Goal: Information Seeking & Learning: Learn about a topic

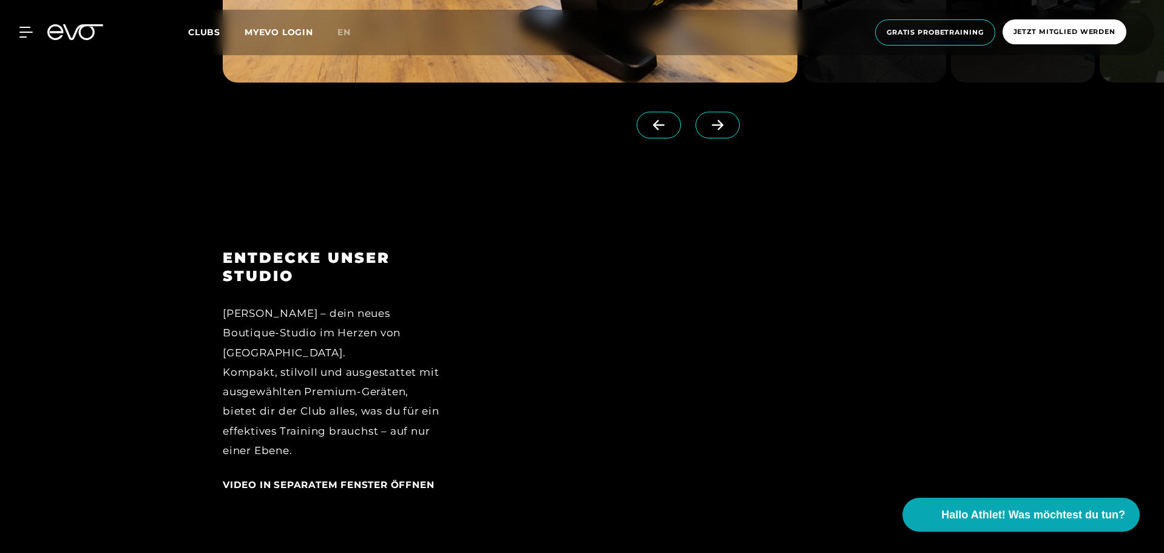
scroll to position [1167, 0]
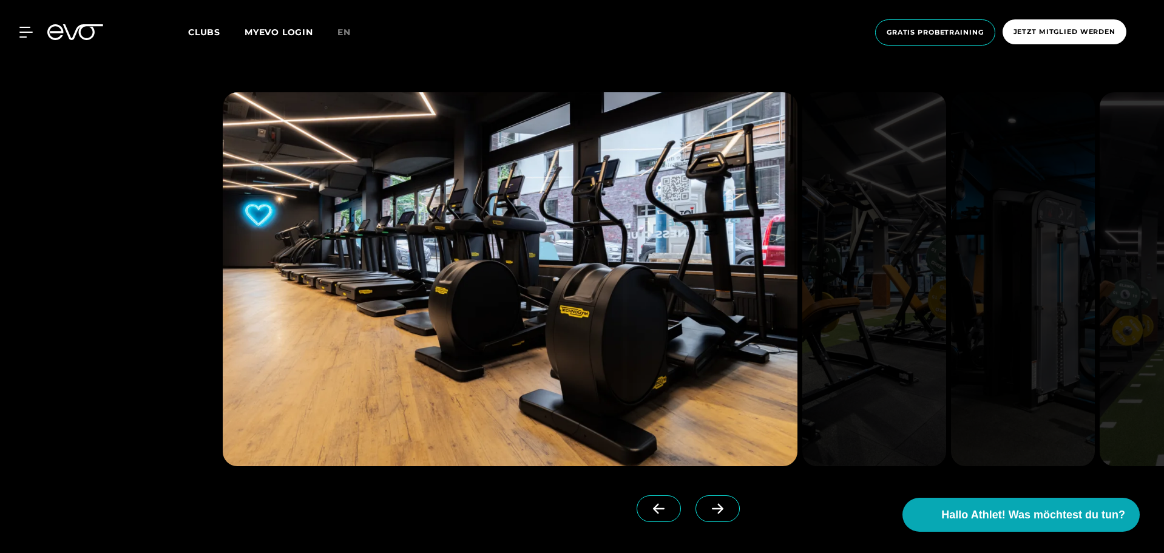
click at [707, 507] on icon at bounding box center [717, 508] width 21 height 11
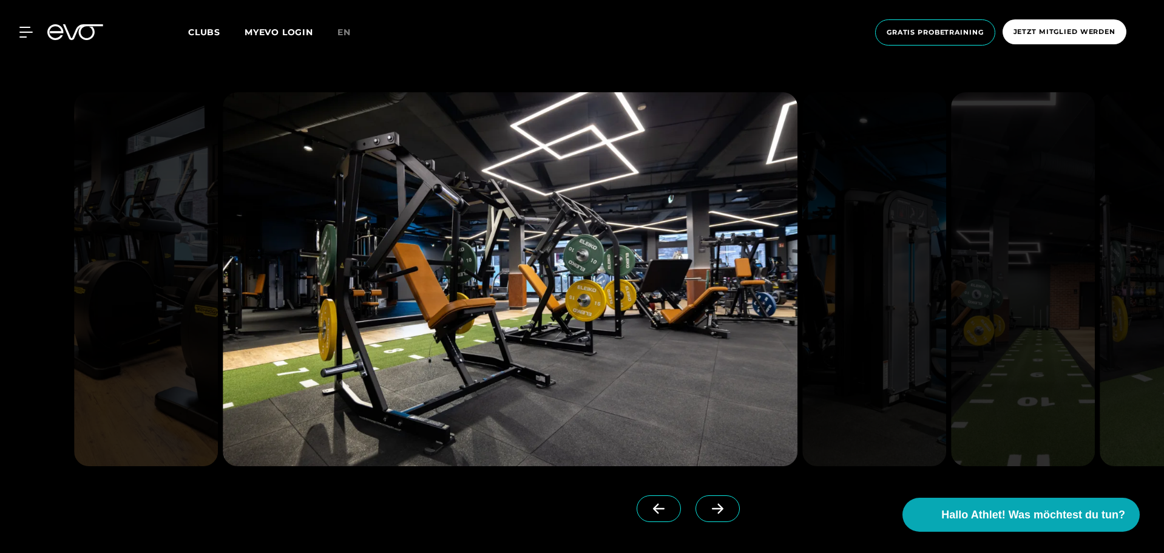
click at [636, 502] on span at bounding box center [658, 508] width 44 height 27
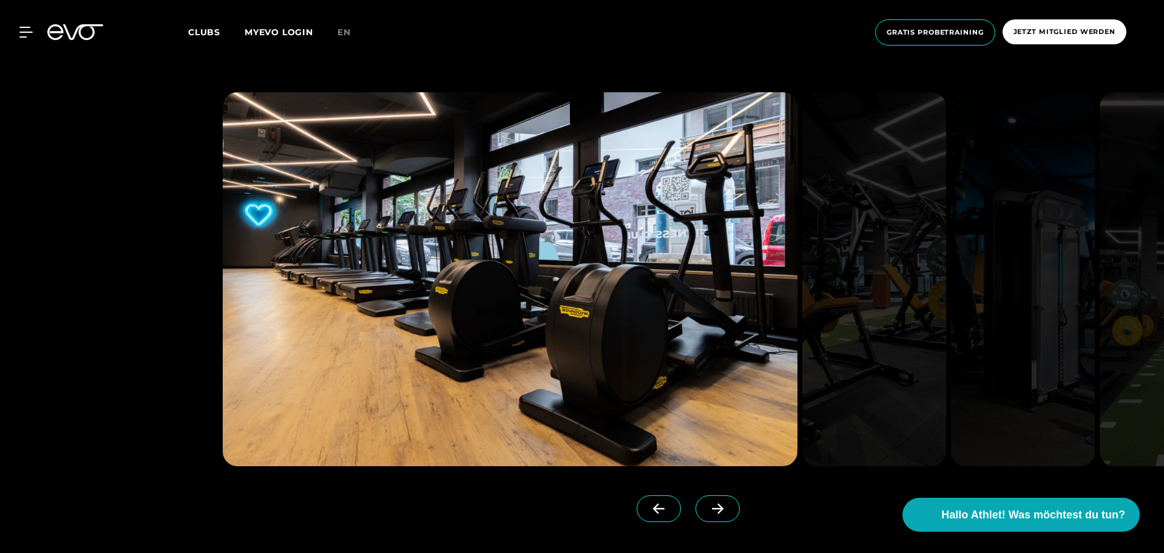
click at [707, 511] on icon at bounding box center [717, 508] width 21 height 11
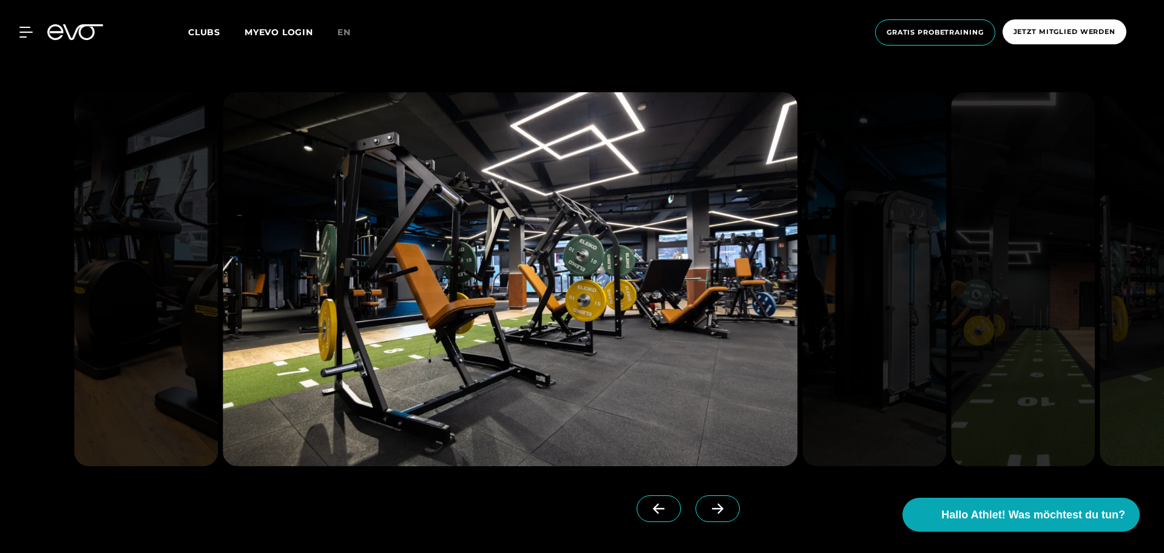
click at [707, 505] on icon at bounding box center [717, 508] width 21 height 11
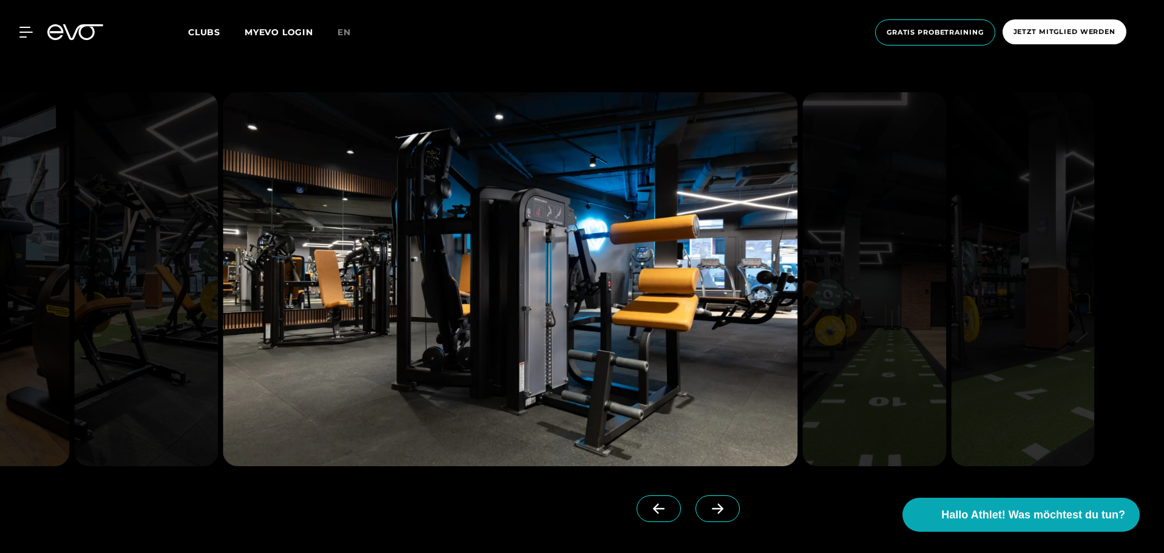
click at [712, 508] on icon at bounding box center [718, 509] width 12 height 10
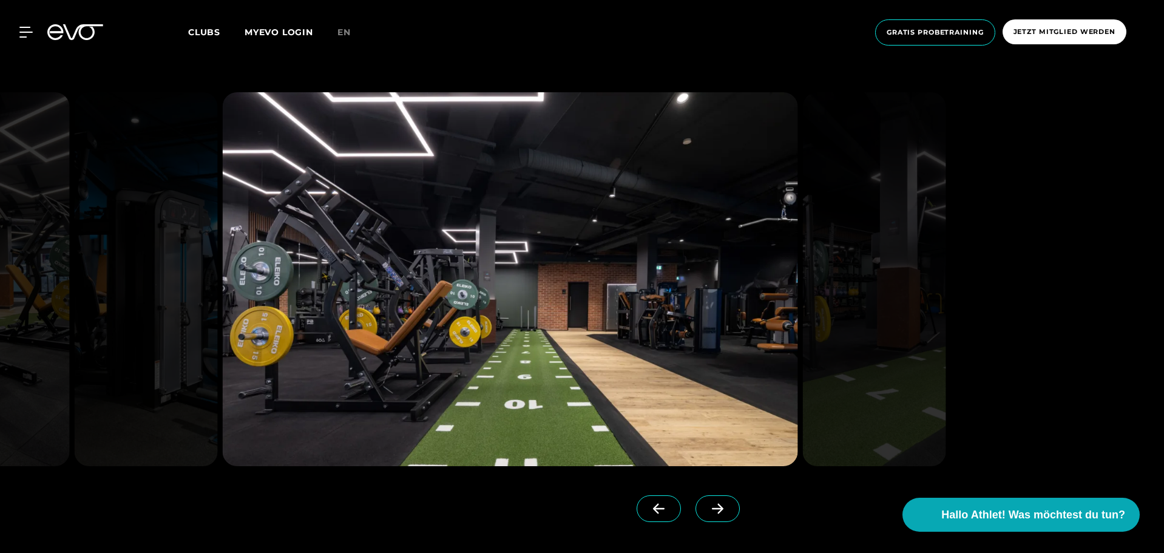
click at [710, 512] on span at bounding box center [717, 508] width 44 height 27
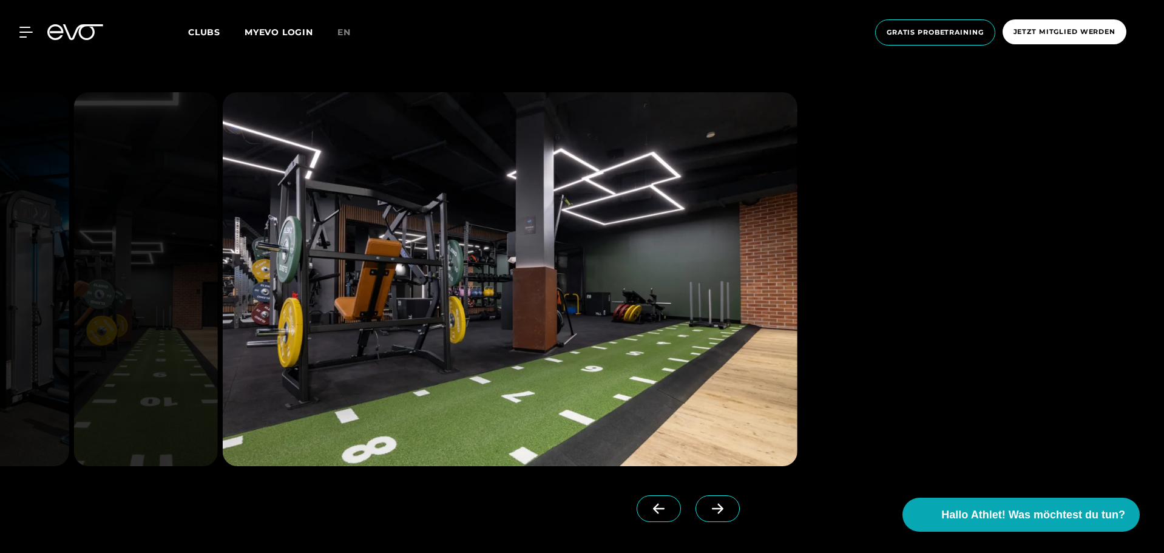
click at [710, 512] on span at bounding box center [717, 508] width 44 height 27
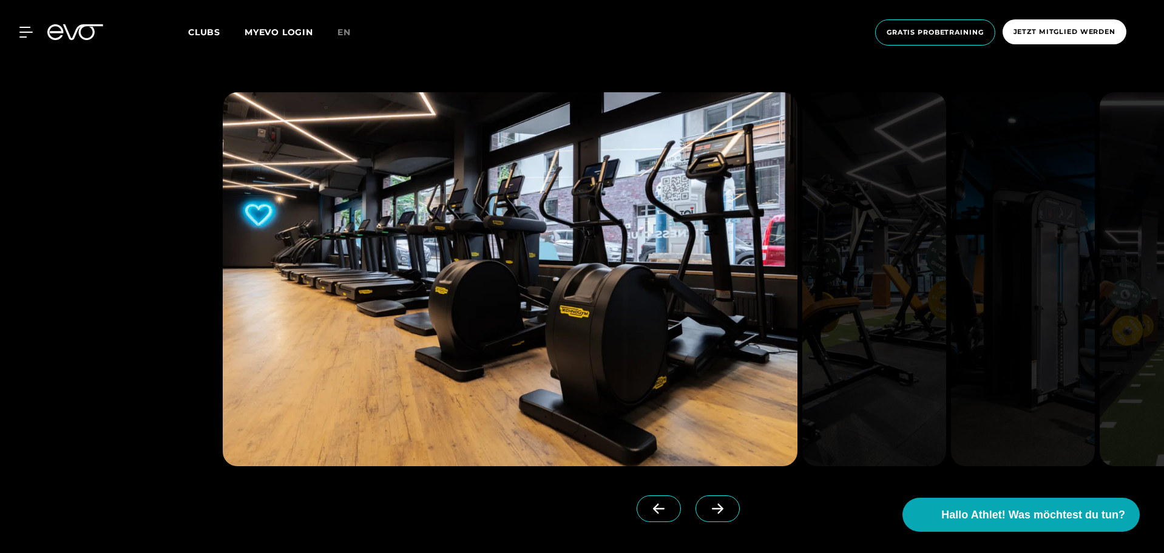
click at [710, 512] on span at bounding box center [717, 508] width 44 height 27
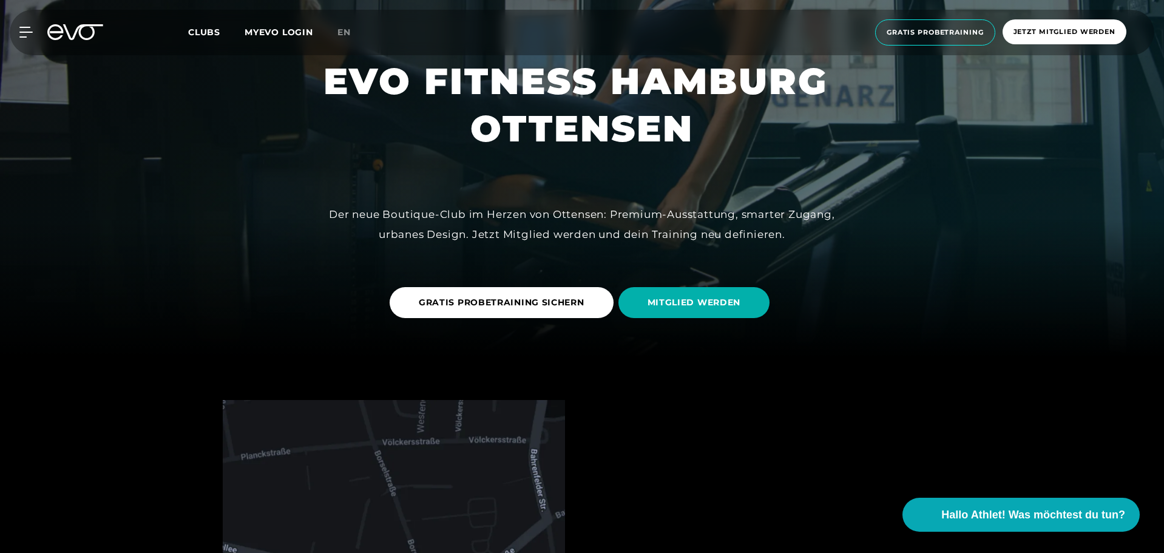
scroll to position [200, 0]
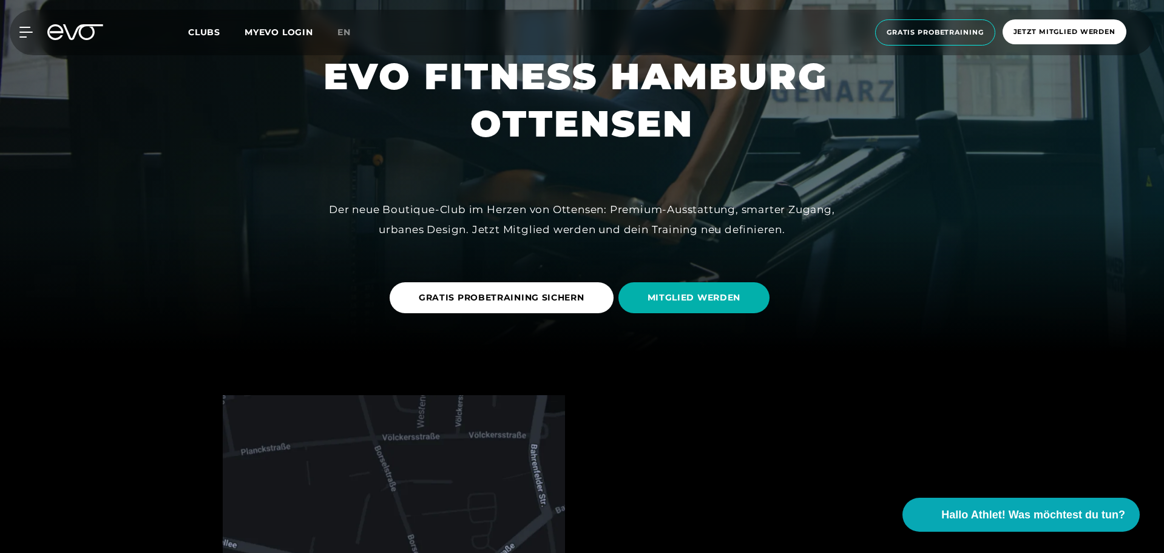
click at [210, 38] on div "Clubs MYEVO LOGIN" at bounding box center [262, 32] width 149 height 14
click at [210, 29] on span "Clubs" at bounding box center [204, 32] width 32 height 11
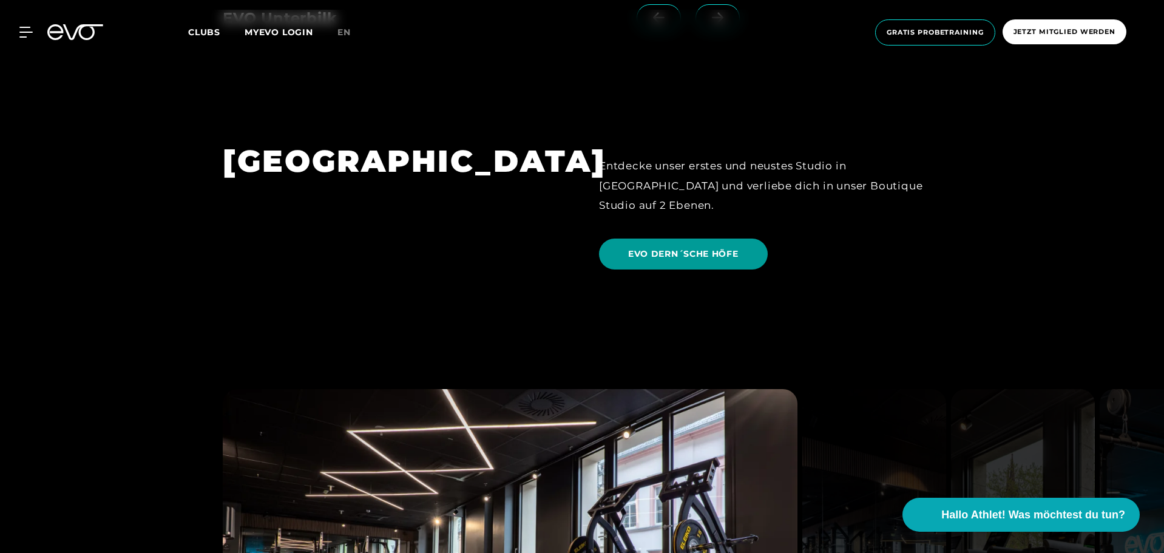
scroll to position [2941, 0]
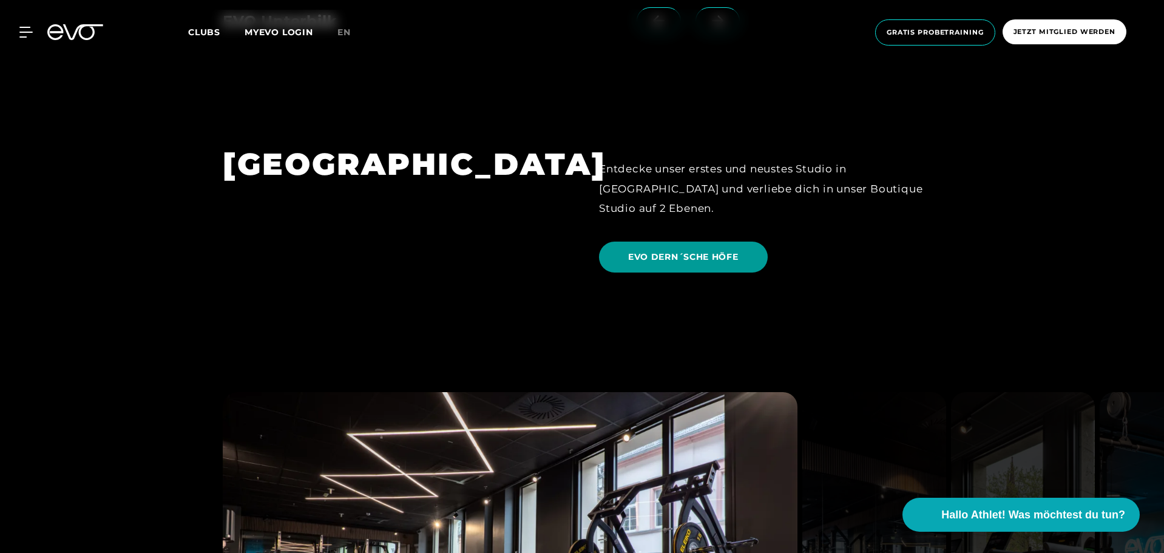
click at [689, 251] on span "EVO DERN´SCHE HÖFE" at bounding box center [683, 257] width 110 height 13
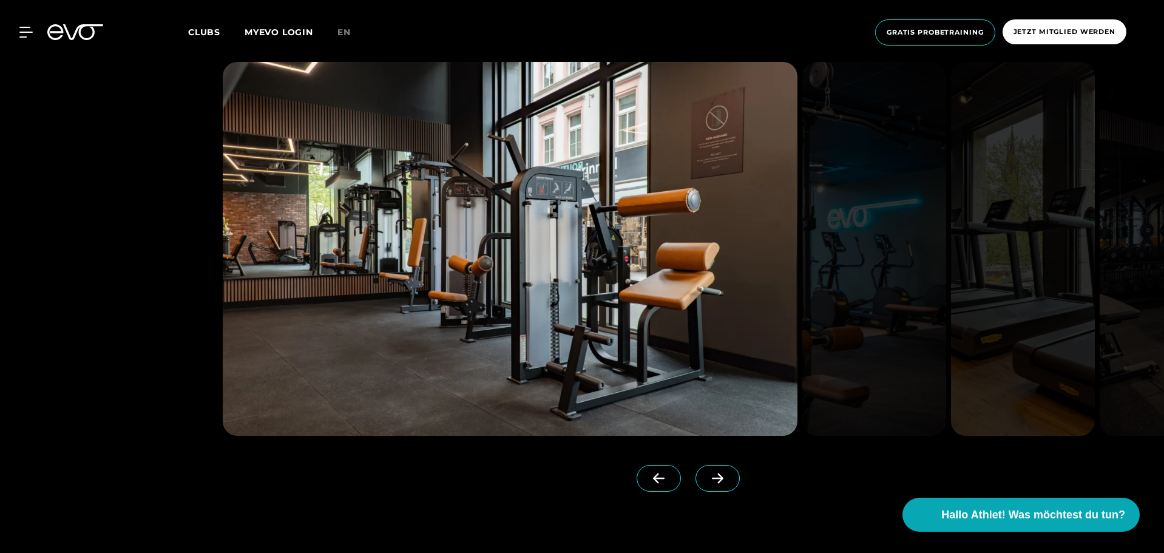
scroll to position [1503, 0]
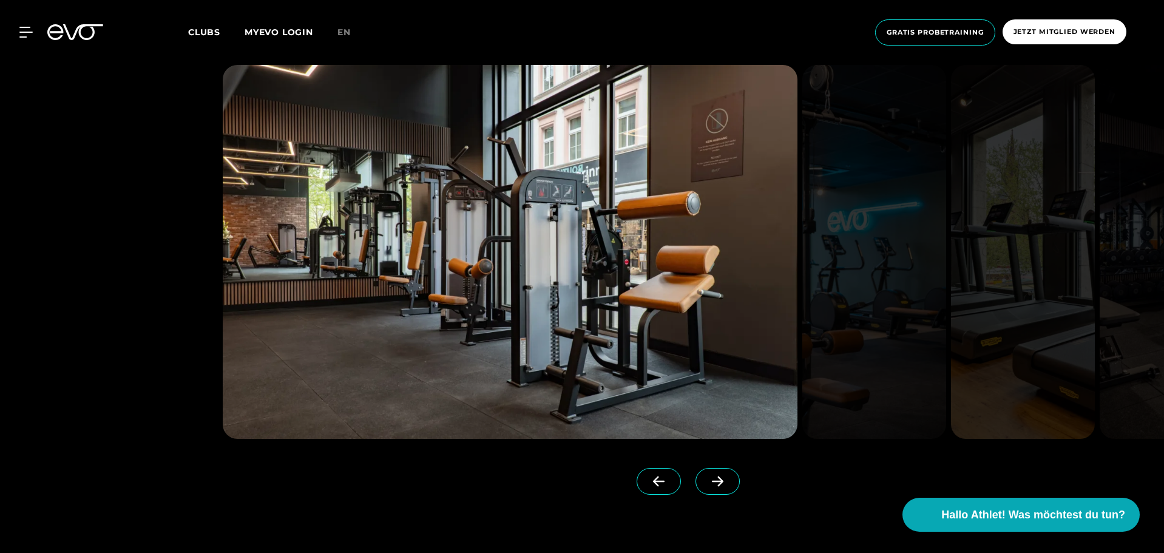
click at [712, 481] on icon at bounding box center [718, 481] width 12 height 10
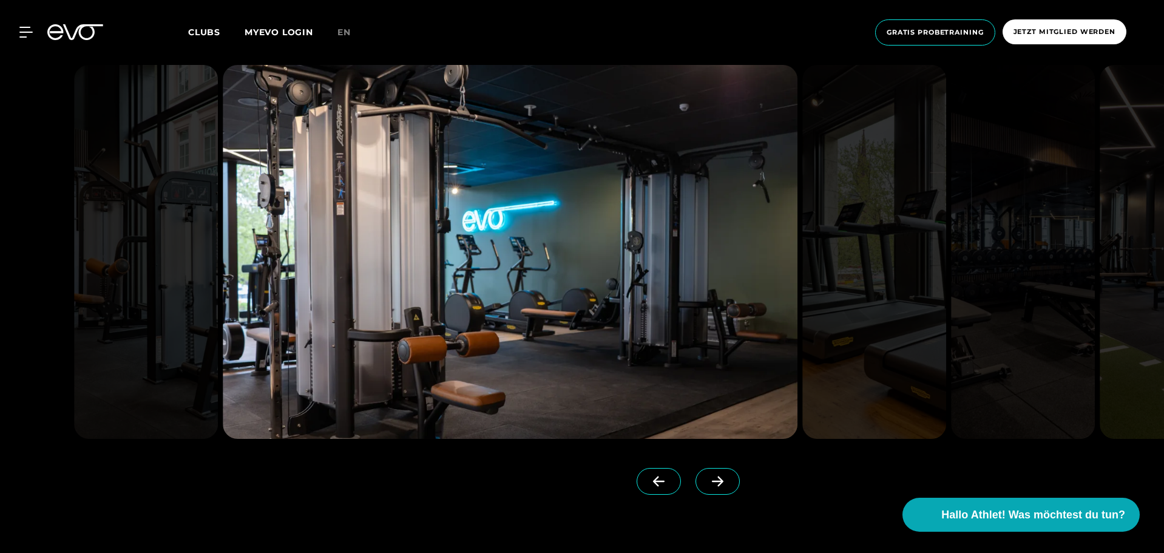
click at [712, 481] on icon at bounding box center [718, 481] width 12 height 10
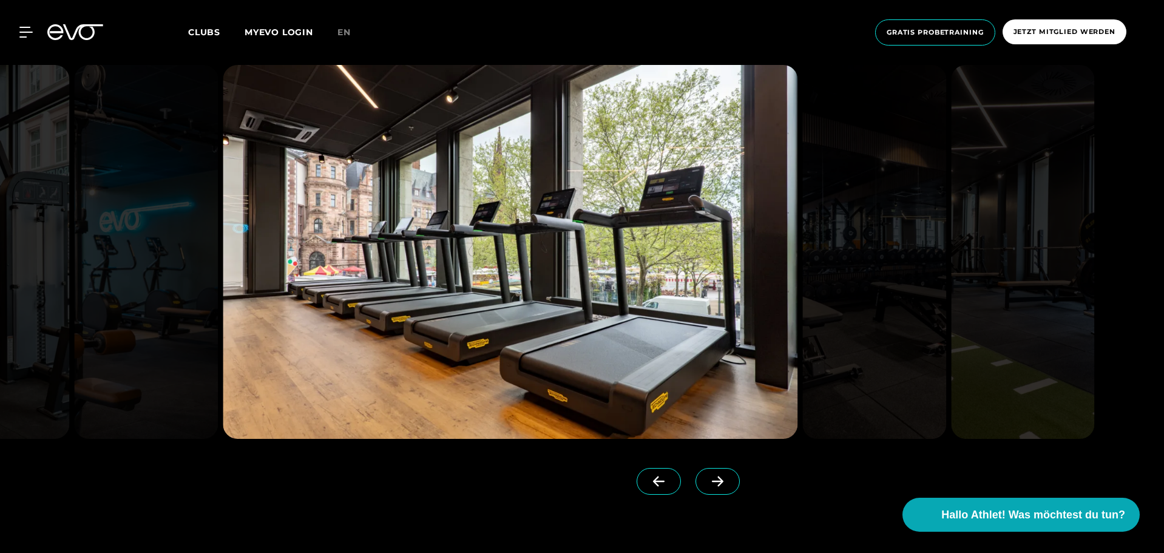
click at [712, 481] on icon at bounding box center [718, 481] width 12 height 10
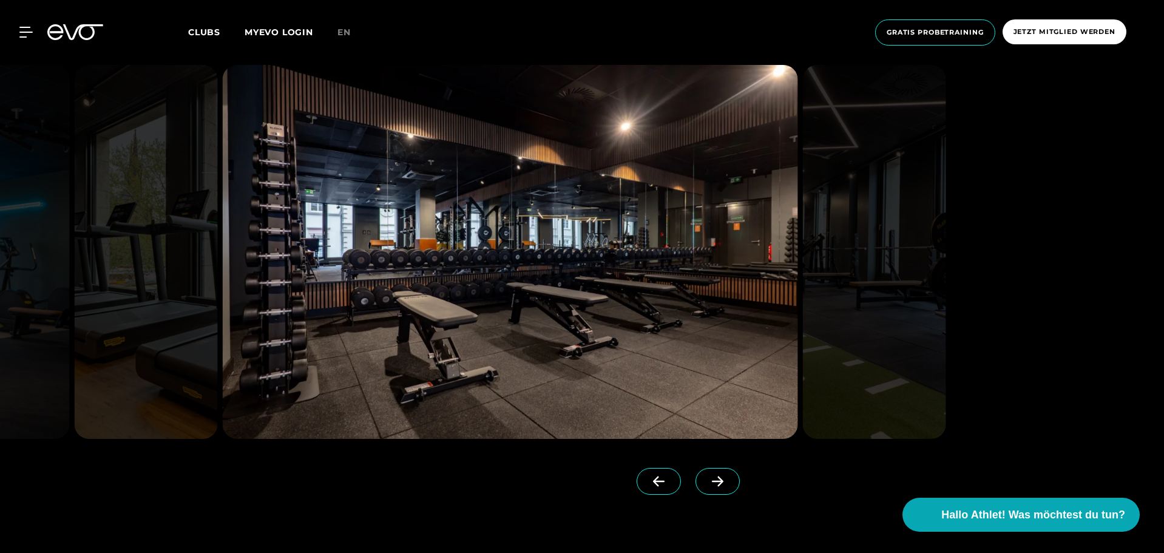
click at [463, 271] on img at bounding box center [510, 252] width 575 height 374
click at [380, 243] on img at bounding box center [510, 252] width 575 height 374
click at [712, 484] on icon at bounding box center [718, 481] width 12 height 10
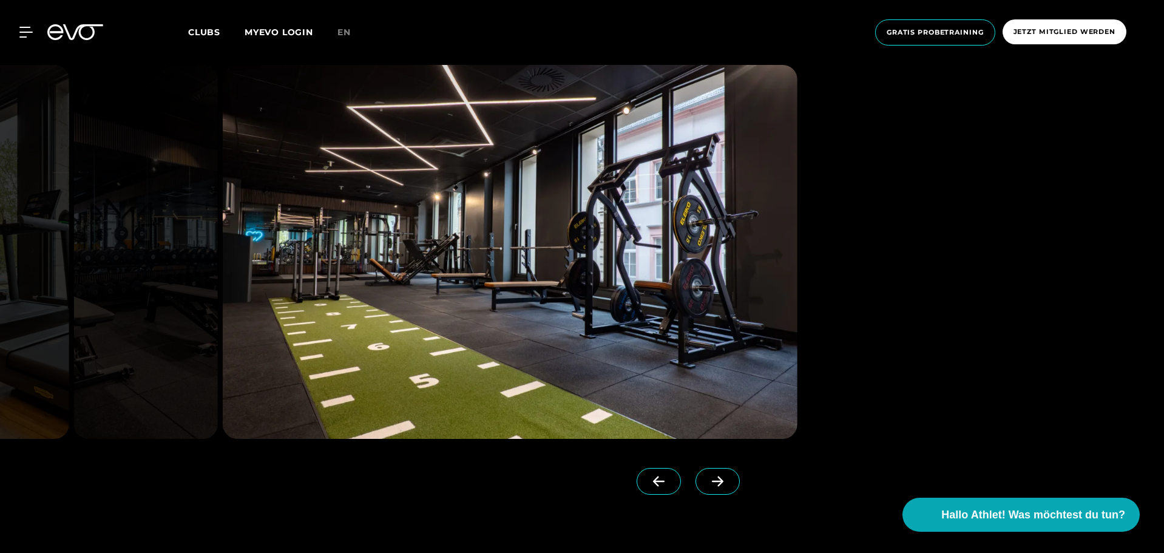
click at [707, 485] on icon at bounding box center [717, 481] width 21 height 11
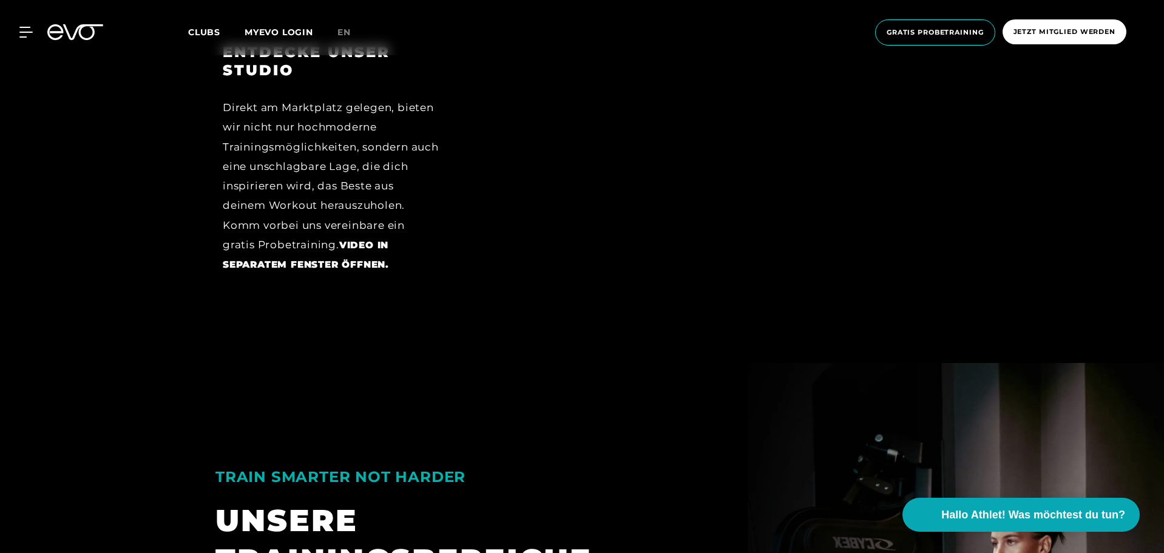
scroll to position [2068, 0]
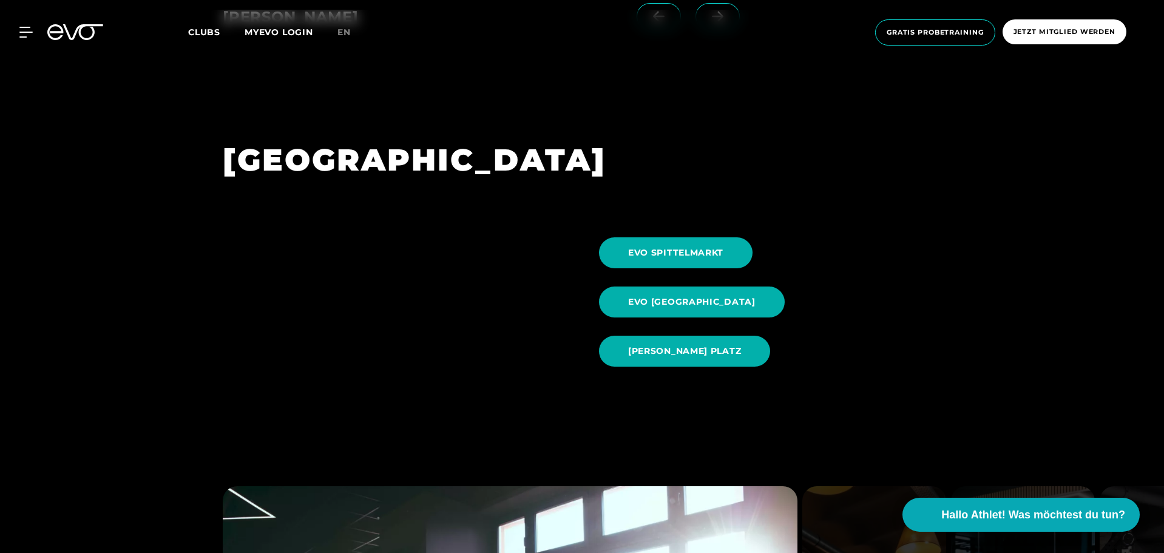
scroll to position [1297, 0]
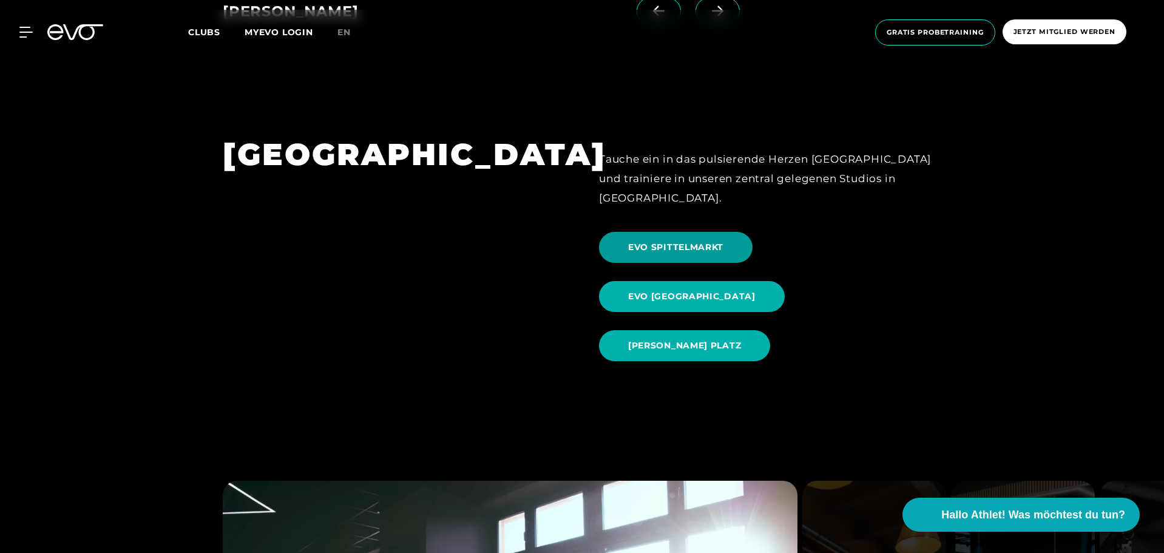
click at [703, 241] on span "EVO SPITTELMARKT" at bounding box center [675, 247] width 95 height 13
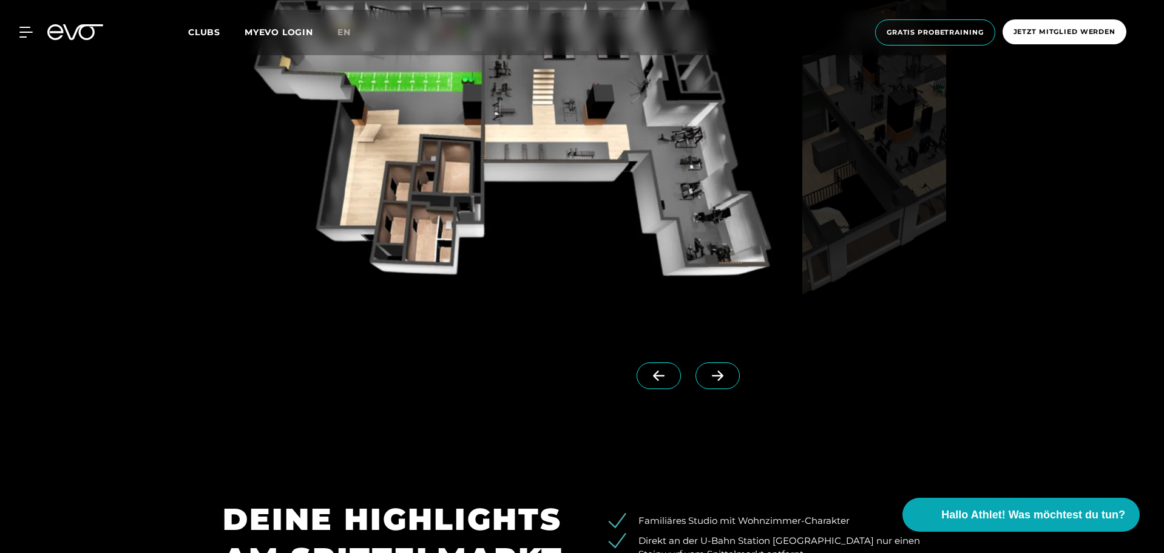
scroll to position [1213, 0]
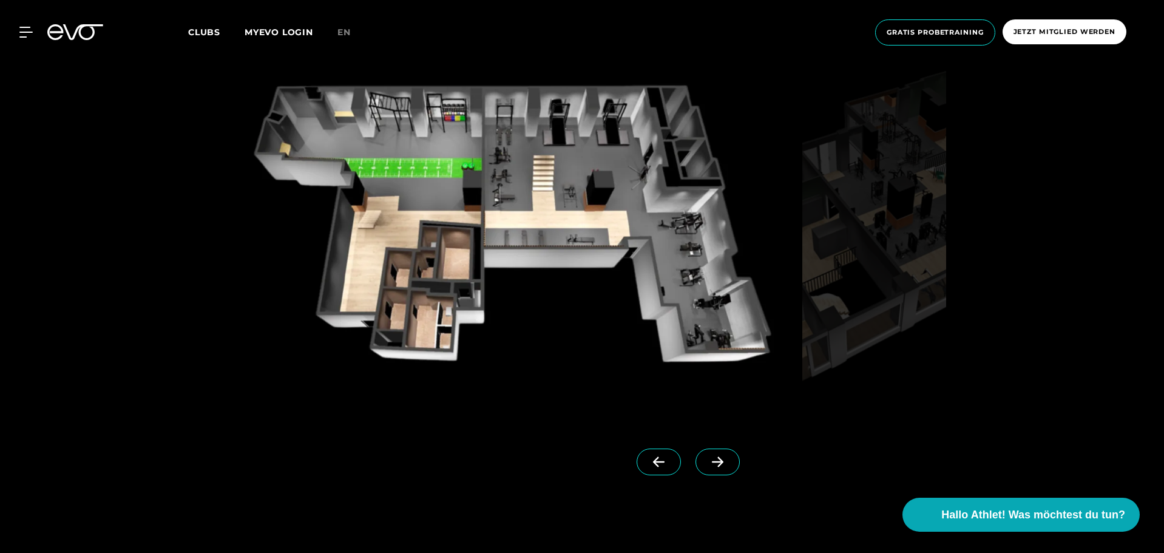
click at [712, 462] on icon at bounding box center [718, 462] width 12 height 10
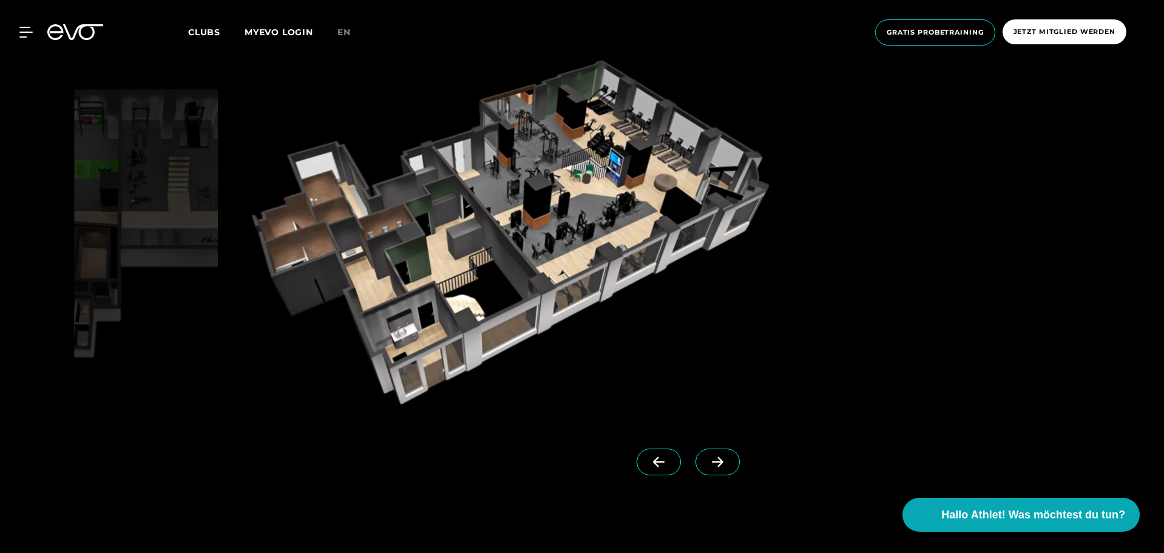
click at [712, 462] on icon at bounding box center [718, 462] width 12 height 10
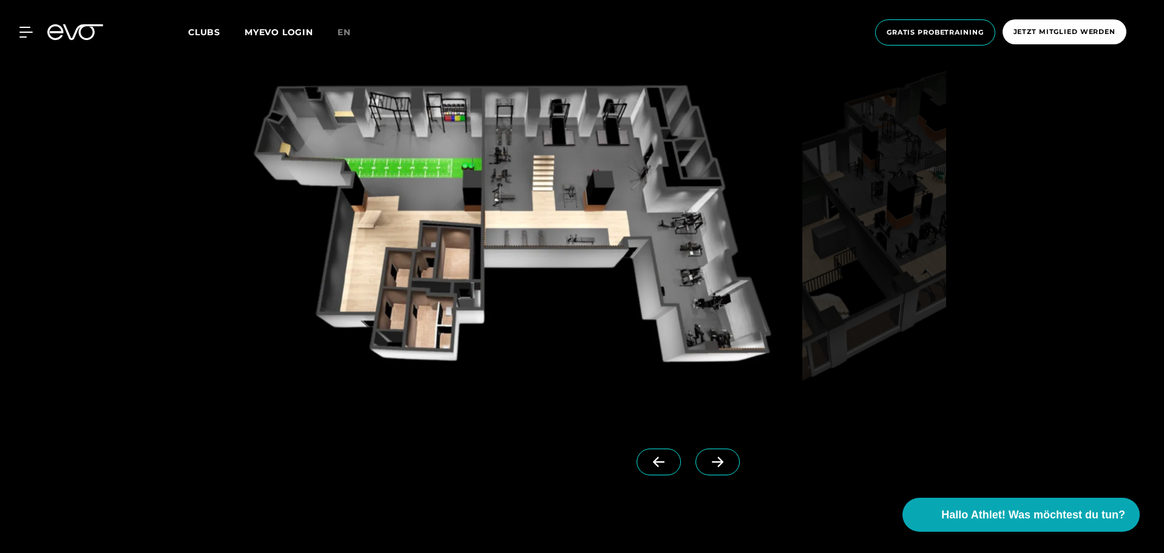
click at [712, 462] on icon at bounding box center [718, 462] width 12 height 10
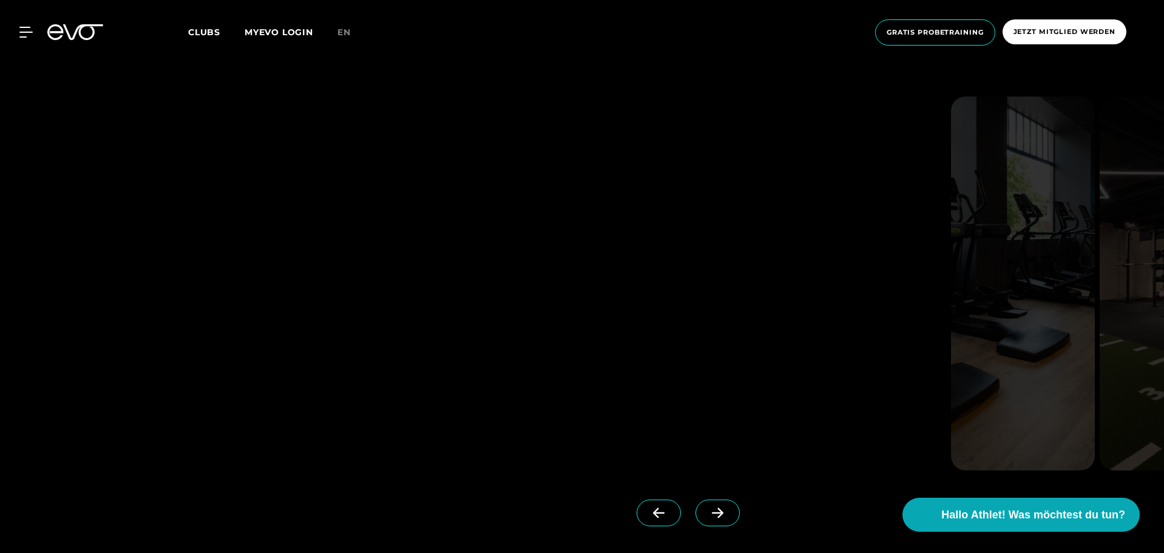
scroll to position [3106, 0]
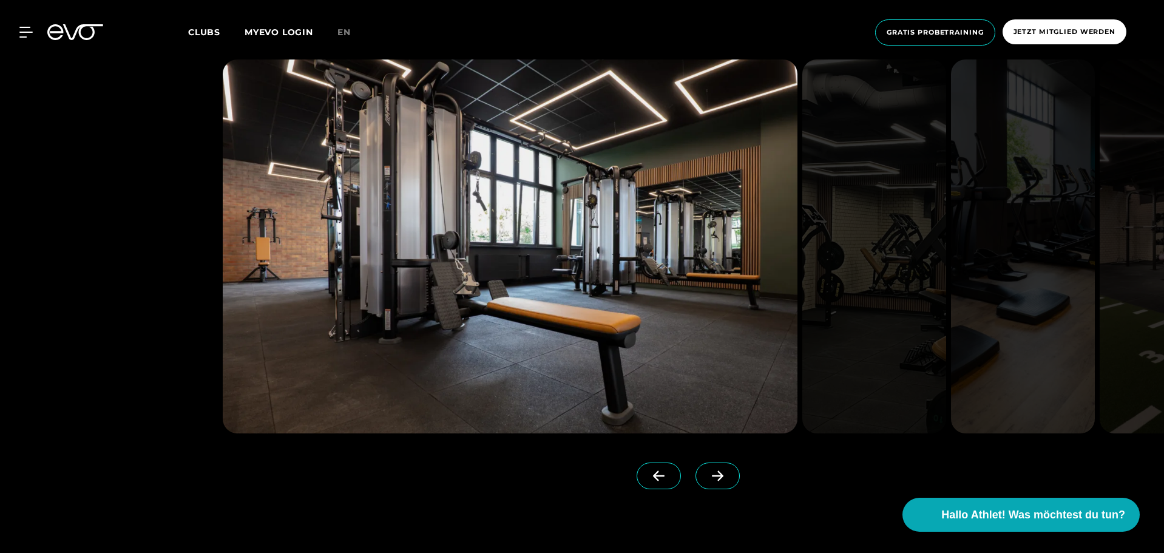
click at [708, 473] on icon at bounding box center [717, 475] width 21 height 11
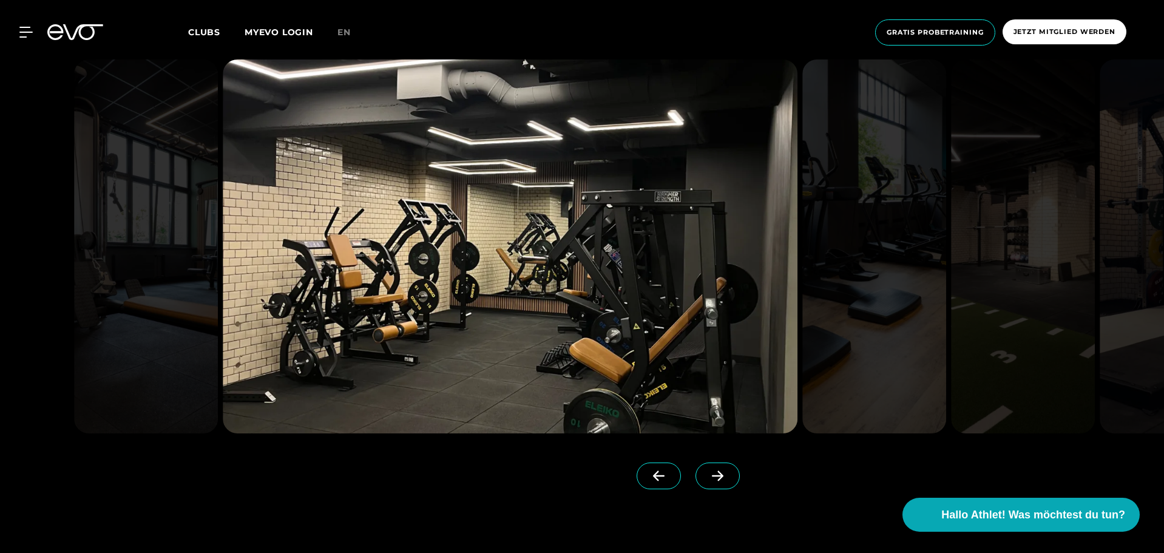
click at [708, 473] on icon at bounding box center [717, 475] width 21 height 11
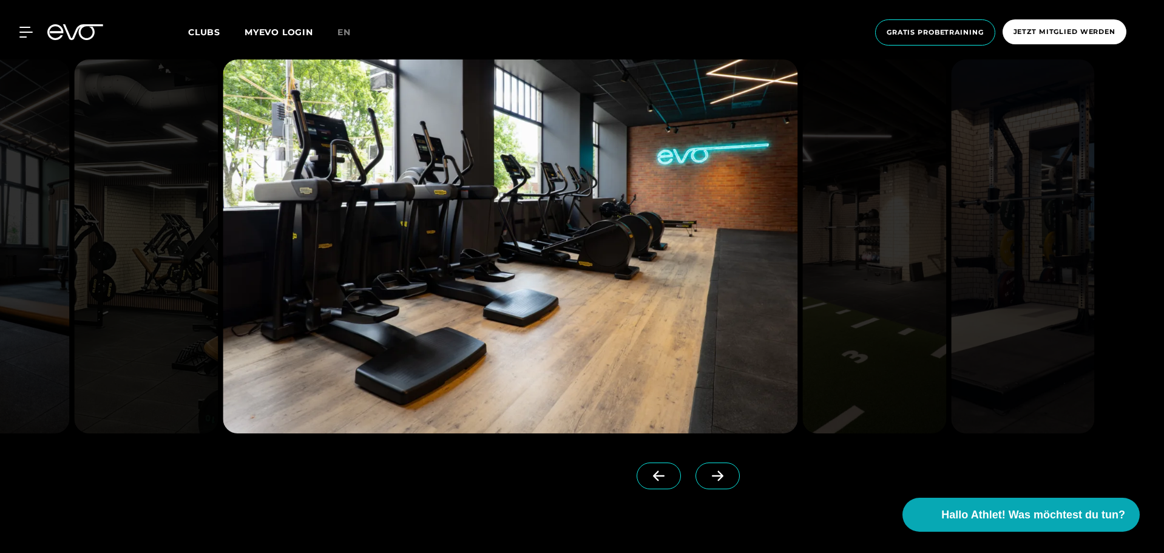
click at [708, 473] on icon at bounding box center [717, 475] width 21 height 11
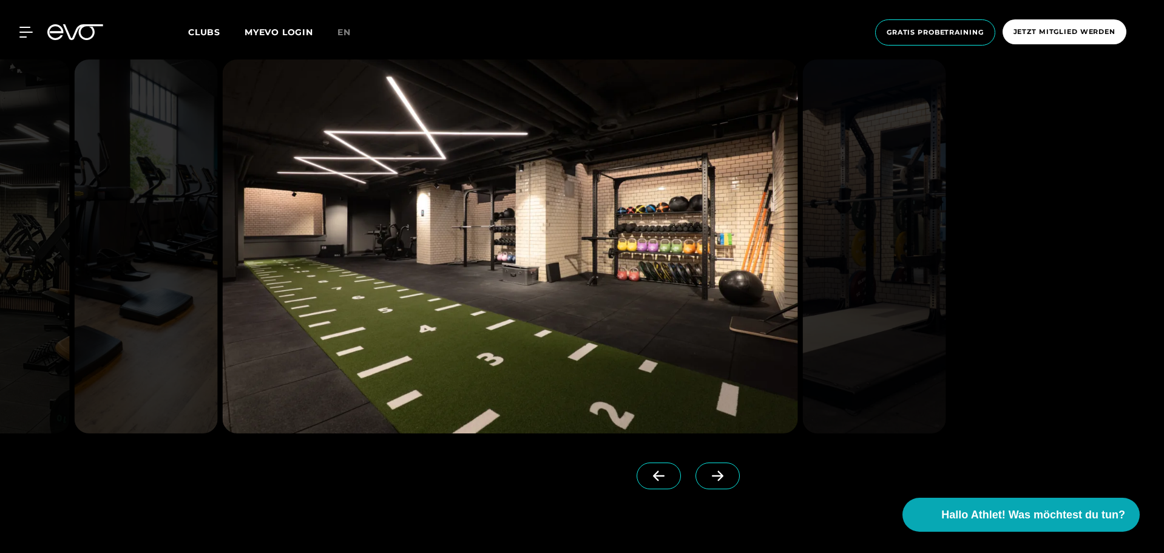
click at [708, 473] on icon at bounding box center [717, 475] width 21 height 11
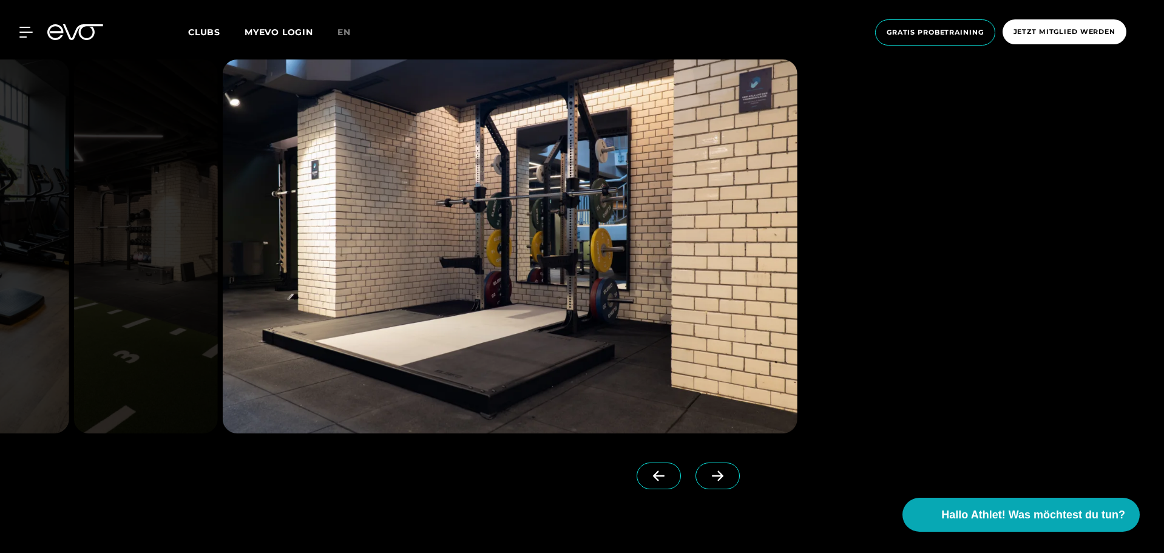
click at [708, 473] on icon at bounding box center [717, 475] width 21 height 11
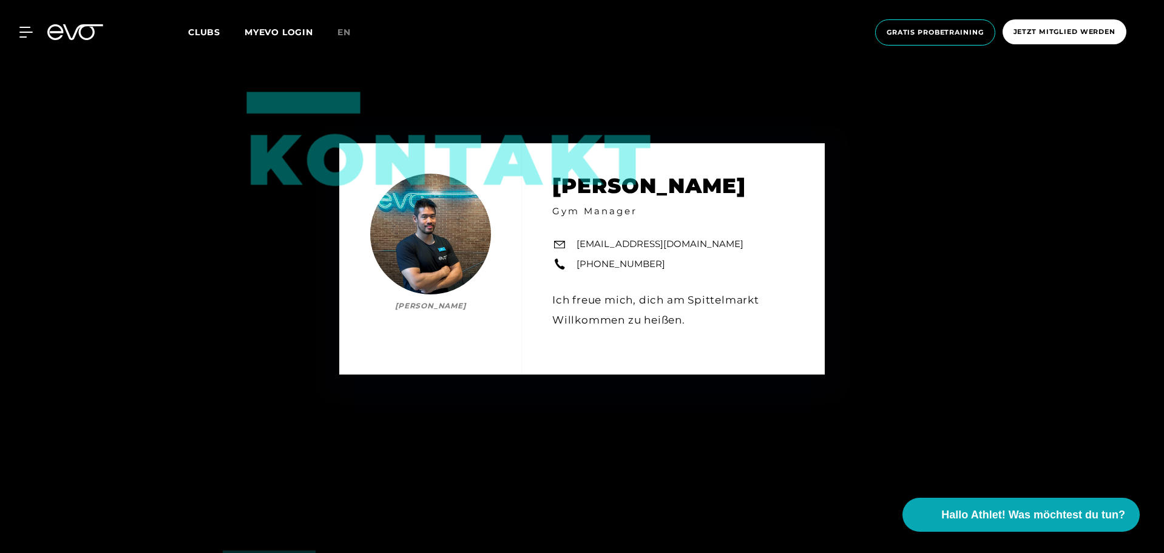
scroll to position [4498, 0]
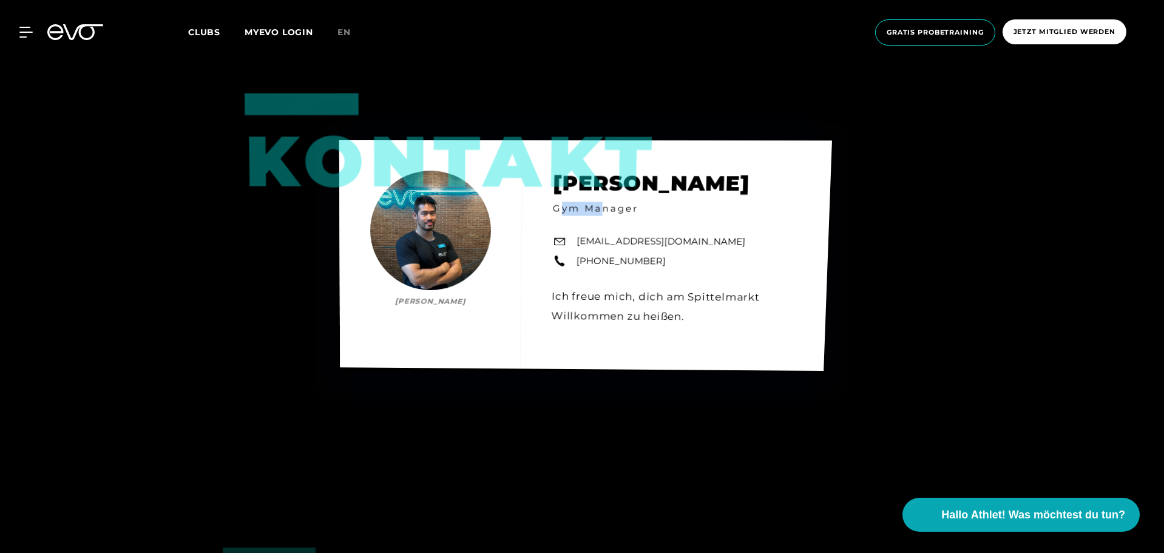
drag, startPoint x: 563, startPoint y: 194, endPoint x: 600, endPoint y: 198, distance: 37.3
click at [600, 198] on div "Kontakt [PERSON_NAME] [PERSON_NAME] Gym Manager [EMAIL_ADDRESS][DOMAIN_NAME] [P…" at bounding box center [585, 255] width 493 height 231
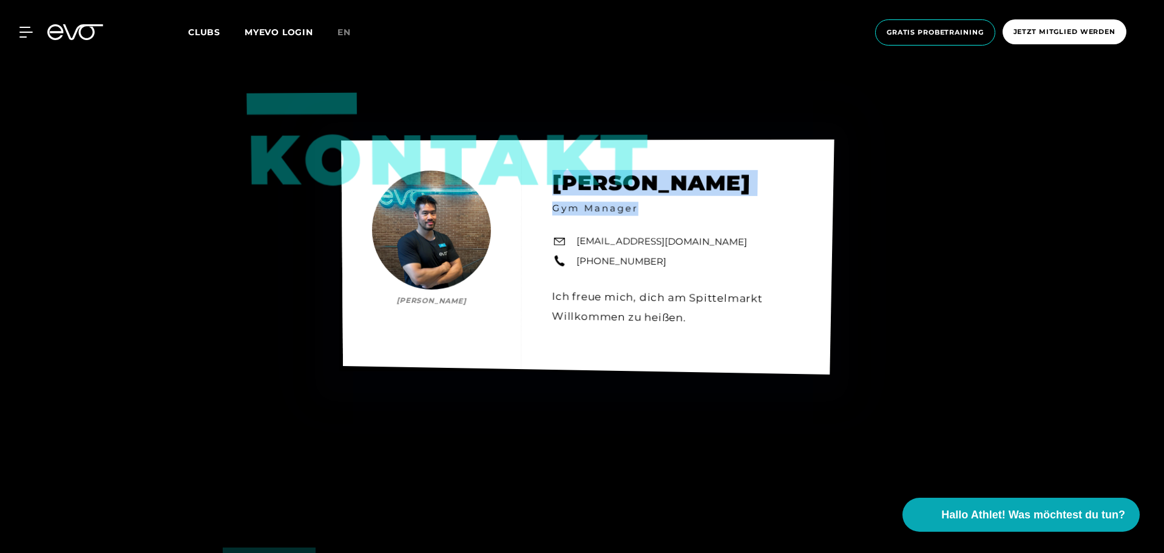
drag, startPoint x: 545, startPoint y: 179, endPoint x: 732, endPoint y: 197, distance: 187.7
click at [732, 197] on div "Kontakt [PERSON_NAME] [PERSON_NAME] Gym Manager [EMAIL_ADDRESS][DOMAIN_NAME] [P…" at bounding box center [587, 256] width 493 height 235
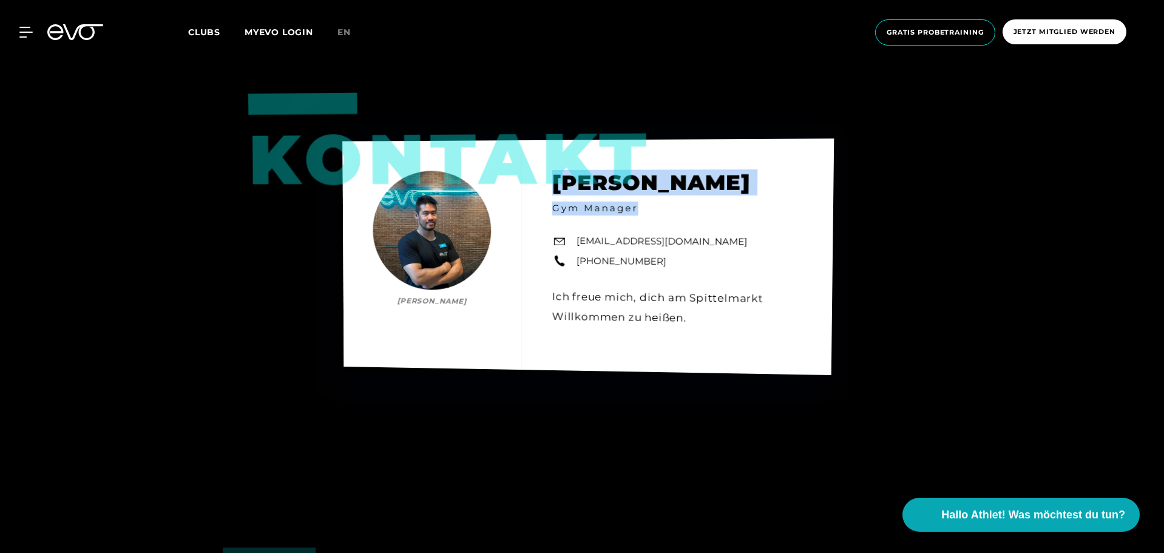
click at [728, 198] on div "Kontakt [PERSON_NAME] [PERSON_NAME] Gym Manager [EMAIL_ADDRESS][DOMAIN_NAME] [P…" at bounding box center [587, 256] width 491 height 236
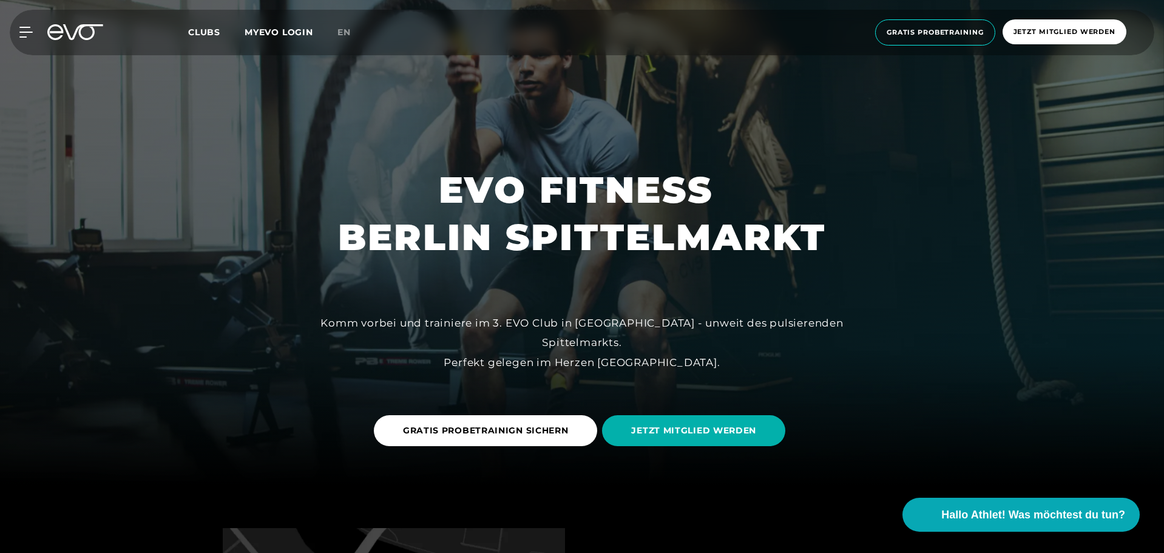
scroll to position [72, 0]
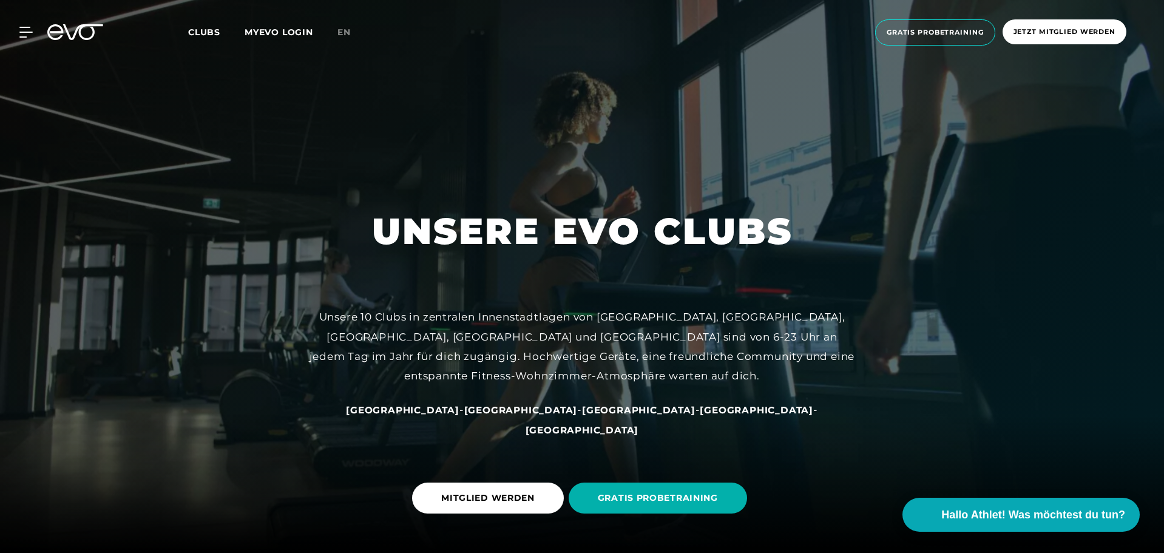
click at [204, 30] on span "Clubs" at bounding box center [204, 32] width 32 height 11
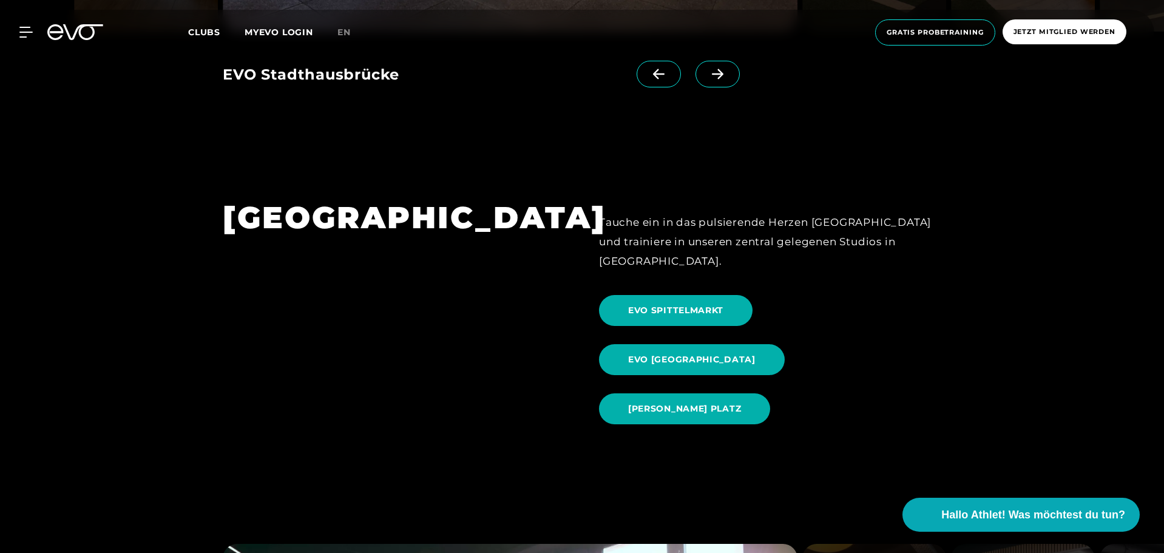
scroll to position [1235, 0]
click at [741, 402] on span "[PERSON_NAME] PLATZ" at bounding box center [684, 408] width 113 height 13
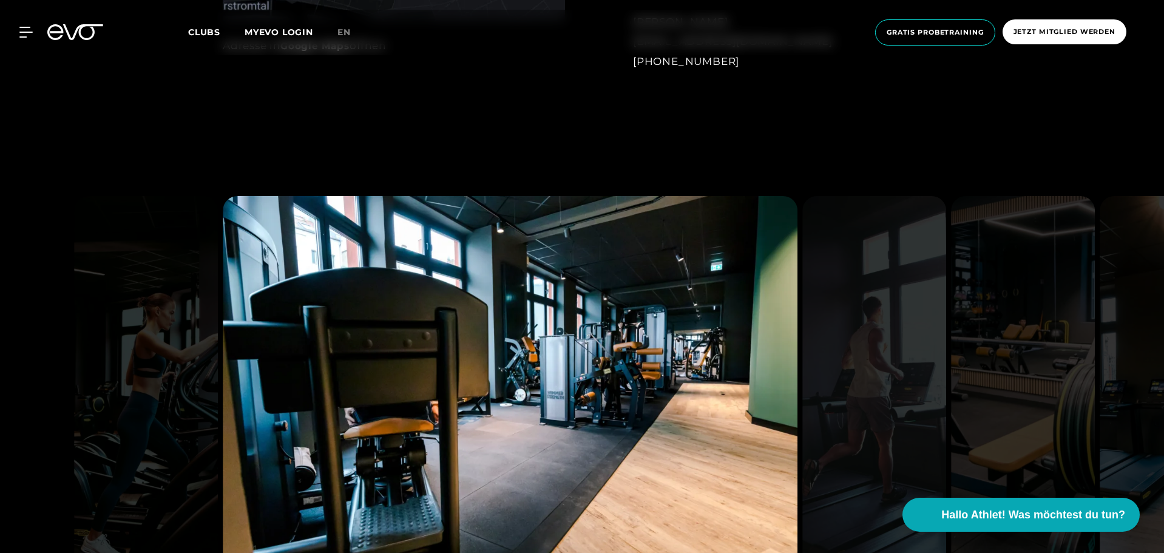
scroll to position [1254, 0]
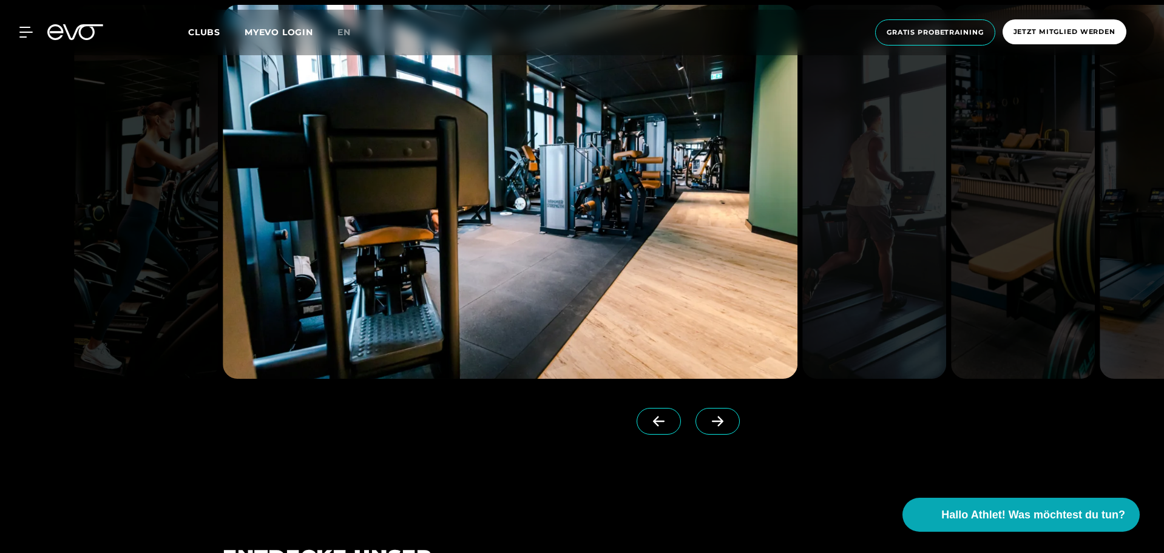
click at [707, 425] on icon at bounding box center [717, 421] width 21 height 11
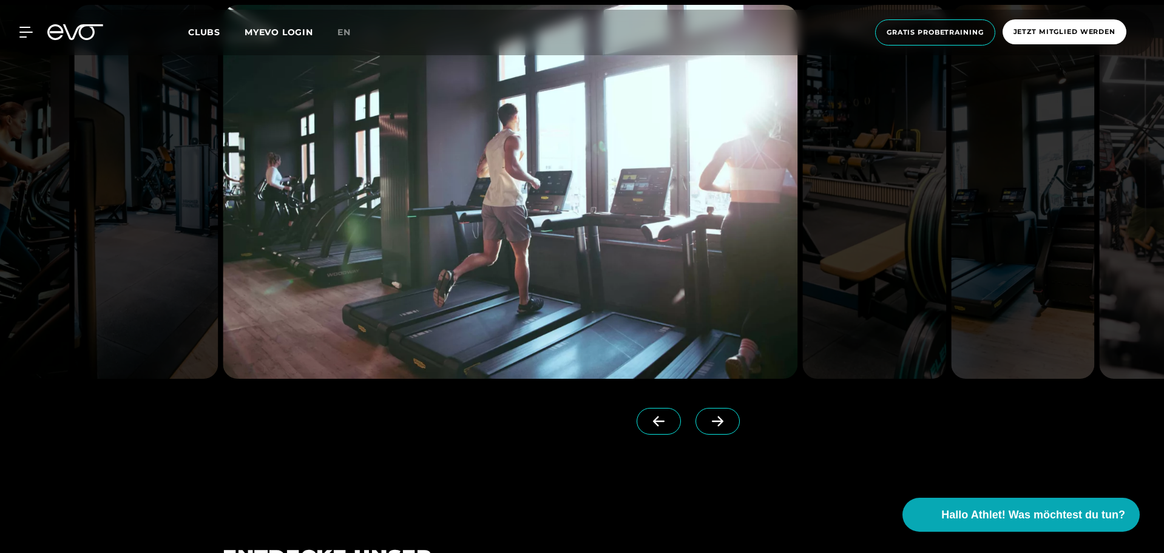
click at [707, 425] on icon at bounding box center [717, 421] width 21 height 11
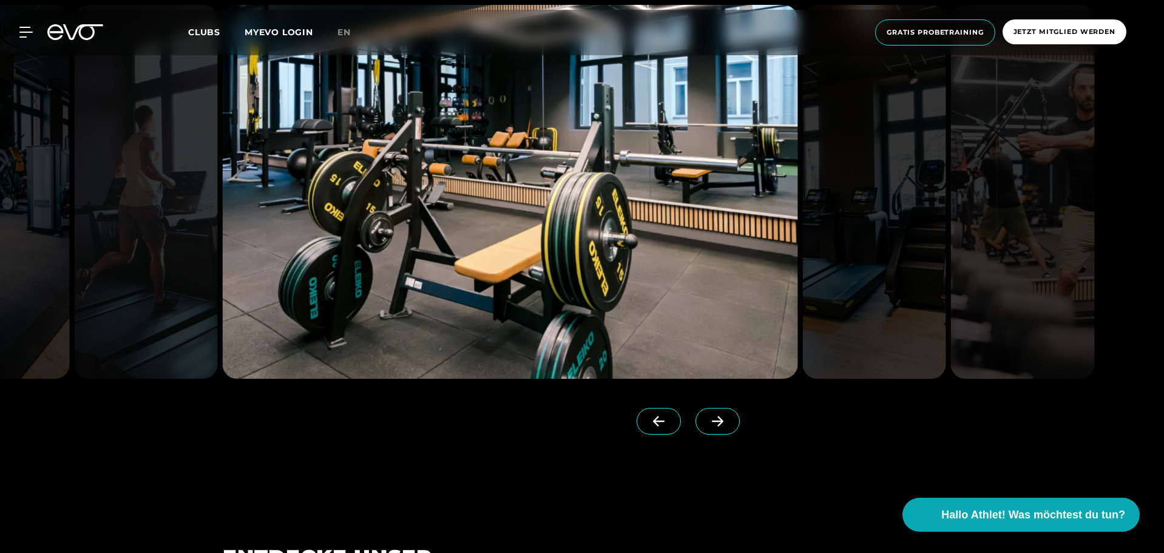
click at [707, 425] on icon at bounding box center [717, 421] width 21 height 11
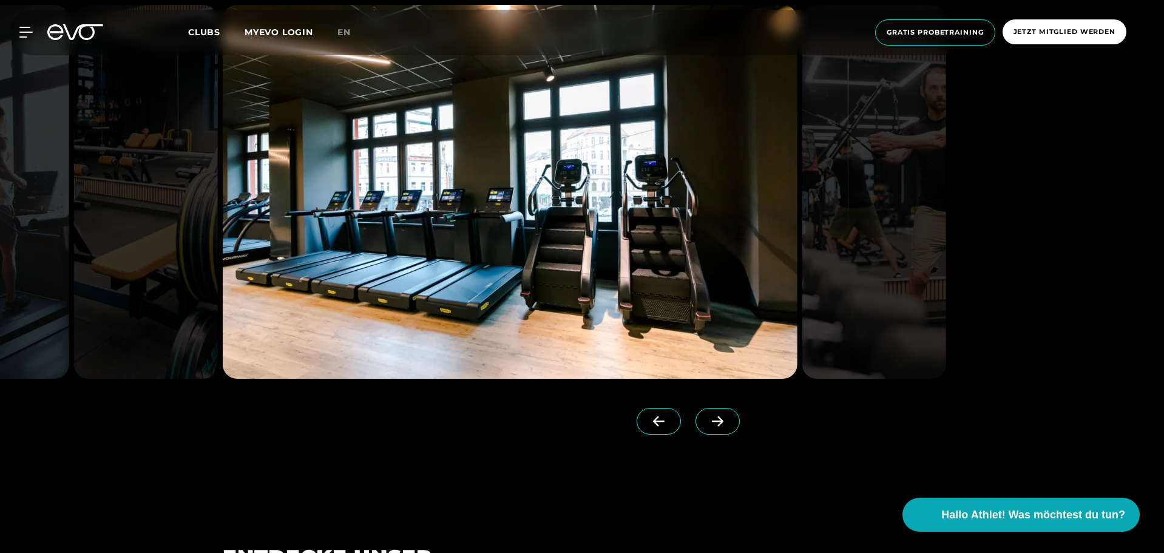
click at [707, 425] on icon at bounding box center [717, 421] width 21 height 11
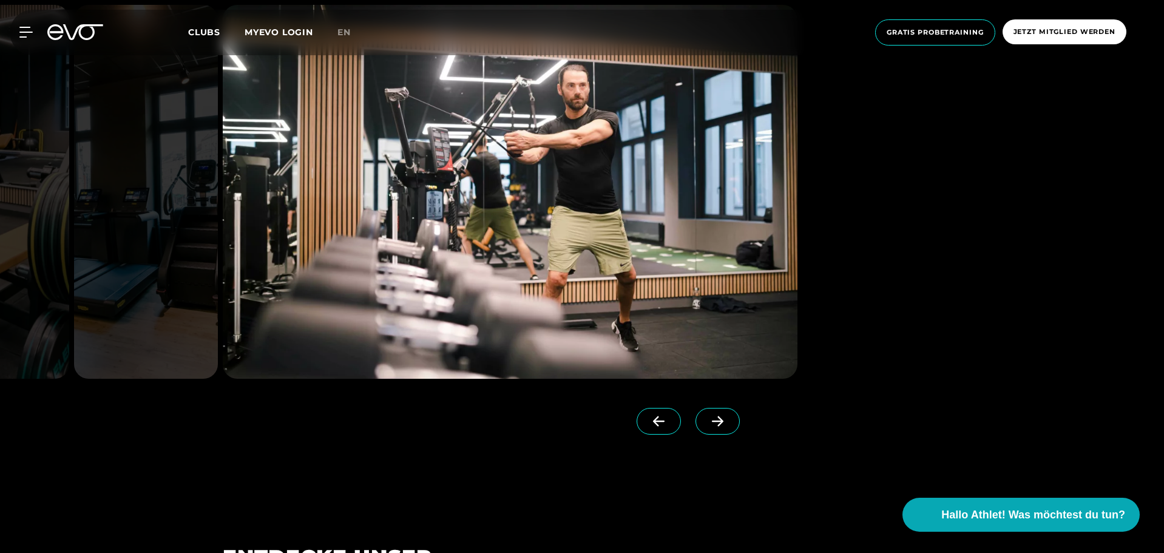
click at [707, 425] on icon at bounding box center [717, 421] width 21 height 11
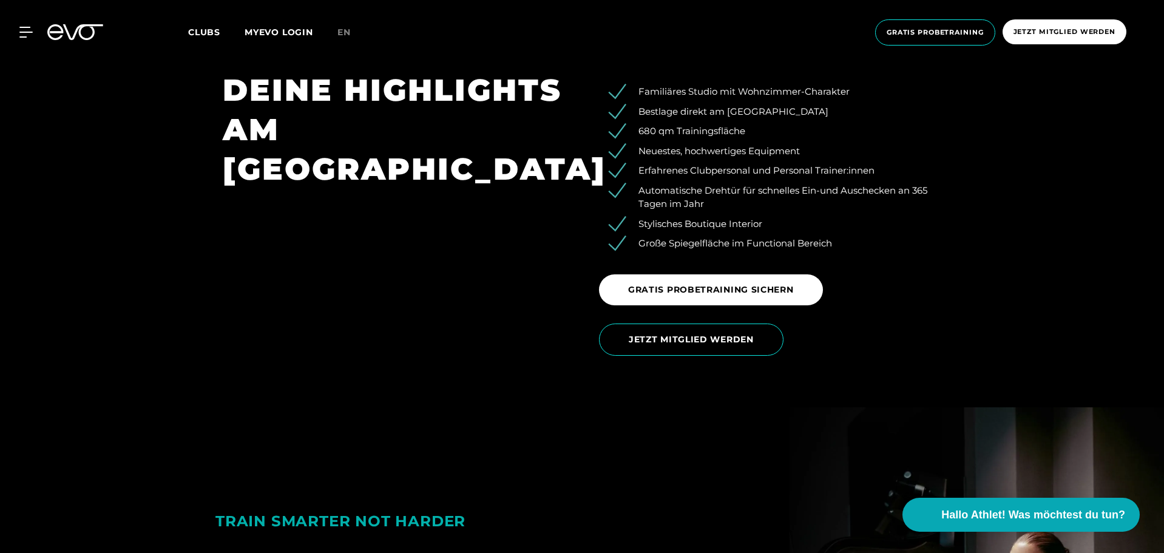
scroll to position [2138, 0]
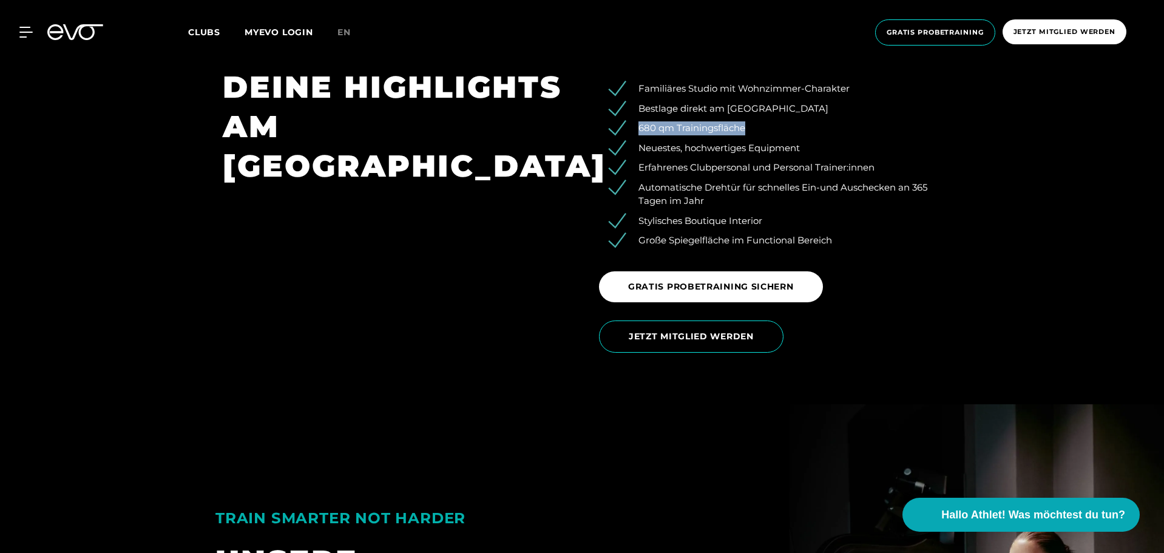
drag, startPoint x: 638, startPoint y: 112, endPoint x: 755, endPoint y: 115, distance: 117.1
click at [755, 121] on li "680 qm Trainingsfläche" at bounding box center [779, 128] width 324 height 14
click at [751, 141] on li "Neuestes, hochwertiges Equipment" at bounding box center [779, 148] width 324 height 14
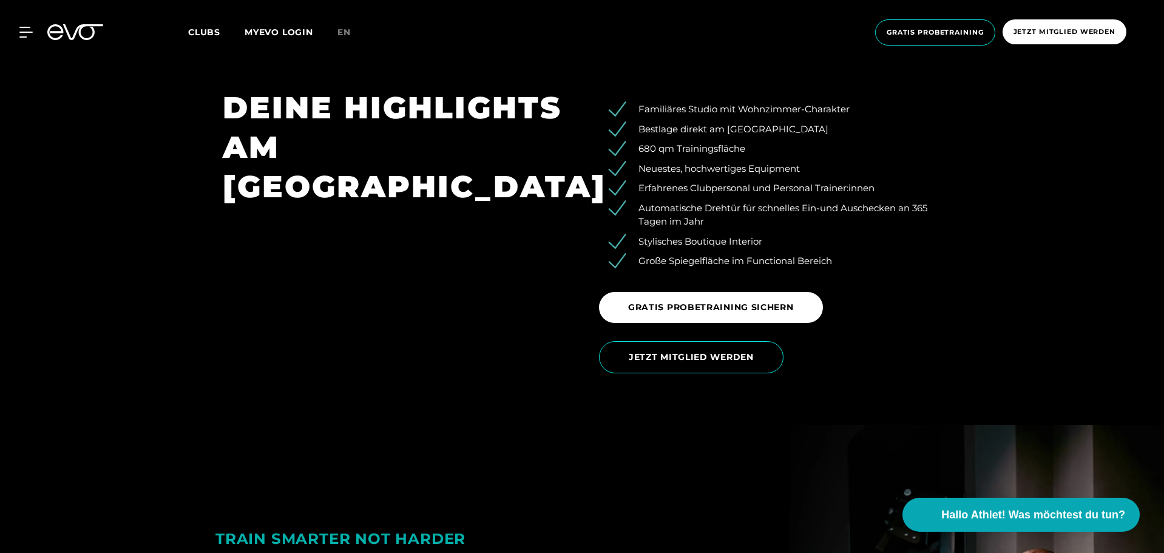
scroll to position [2110, 0]
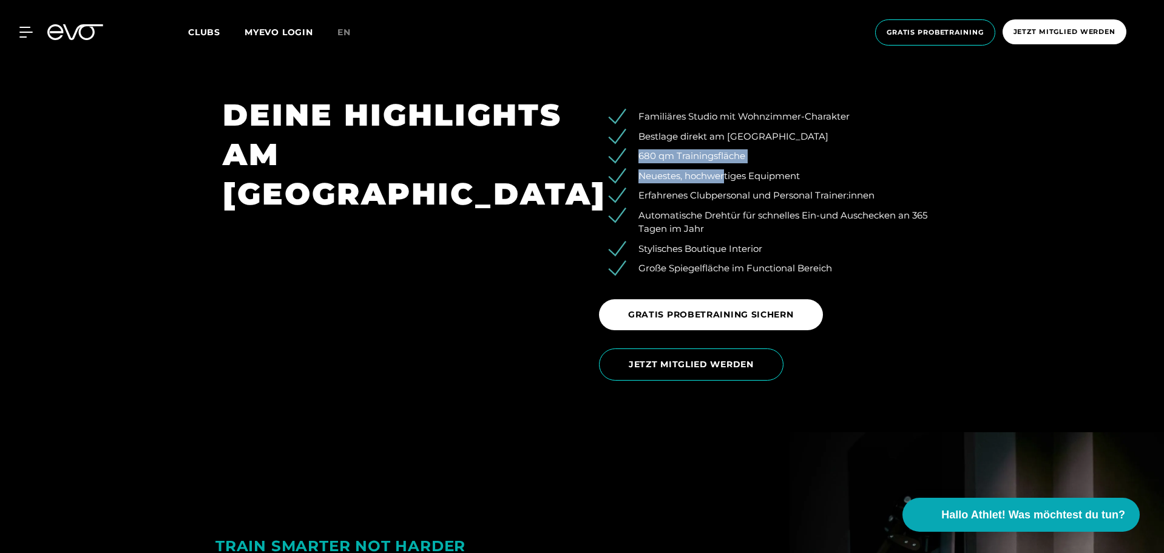
drag, startPoint x: 638, startPoint y: 131, endPoint x: 726, endPoint y: 144, distance: 88.9
click at [726, 144] on ul "Familiäres Studio mit Wohnzimmer-Charakter Bestlage direkt am Rosenthaler Platz…" at bounding box center [770, 193] width 342 height 166
click at [720, 165] on ul "Familiäres Studio mit Wohnzimmer-Charakter Bestlage direkt am Rosenthaler Platz…" at bounding box center [770, 193] width 342 height 166
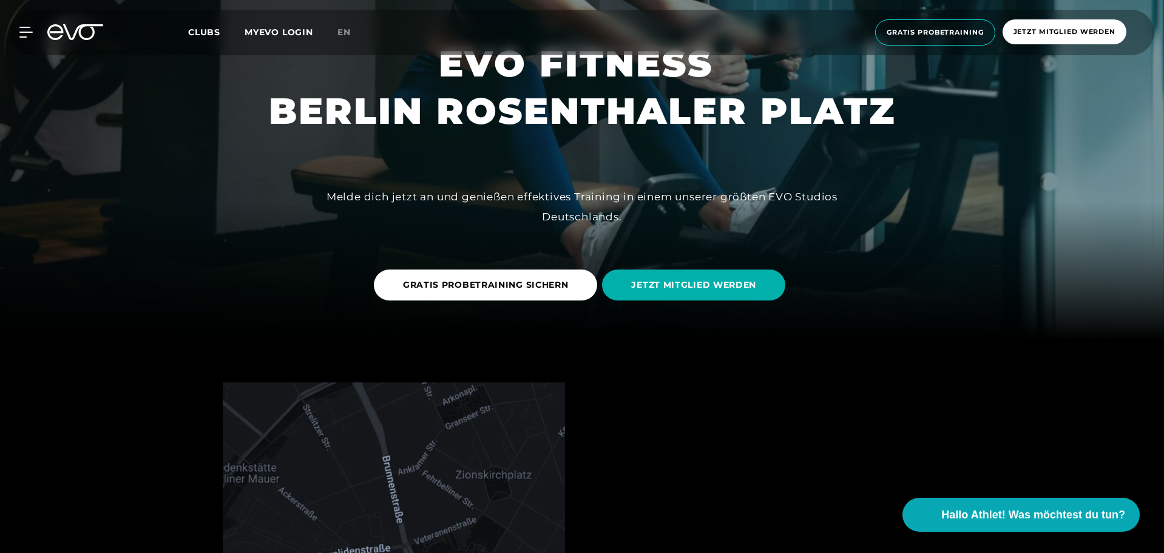
scroll to position [212, 0]
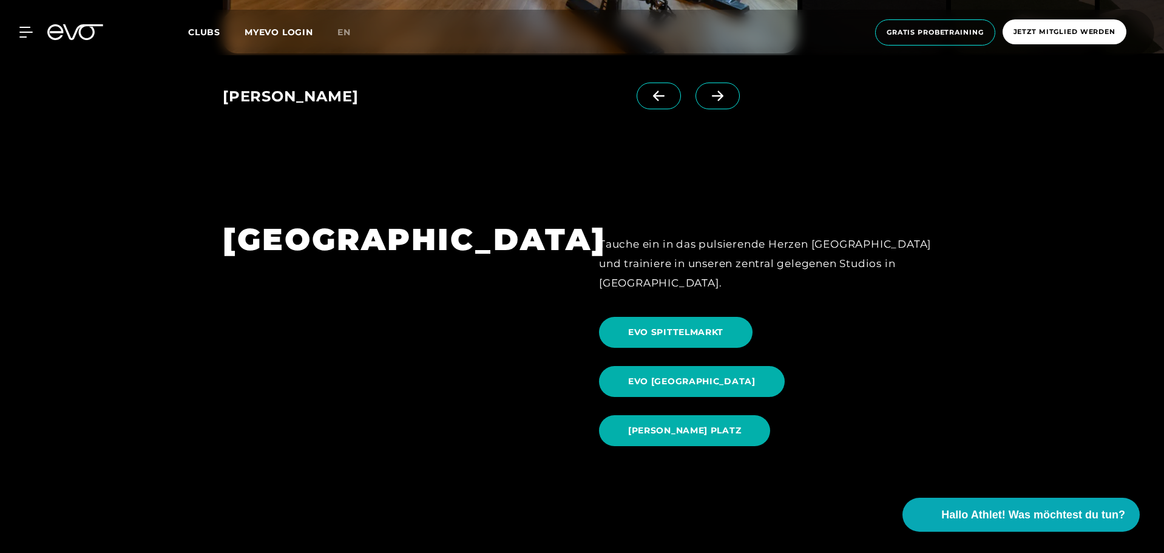
scroll to position [1216, 0]
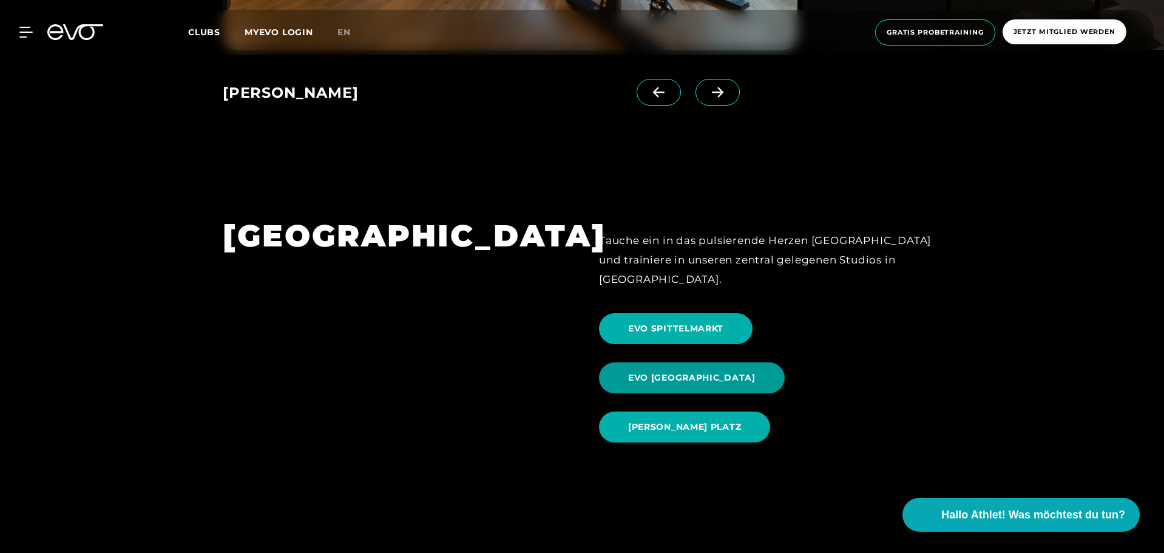
click at [784, 362] on span "EVO [GEOGRAPHIC_DATA]" at bounding box center [692, 377] width 186 height 31
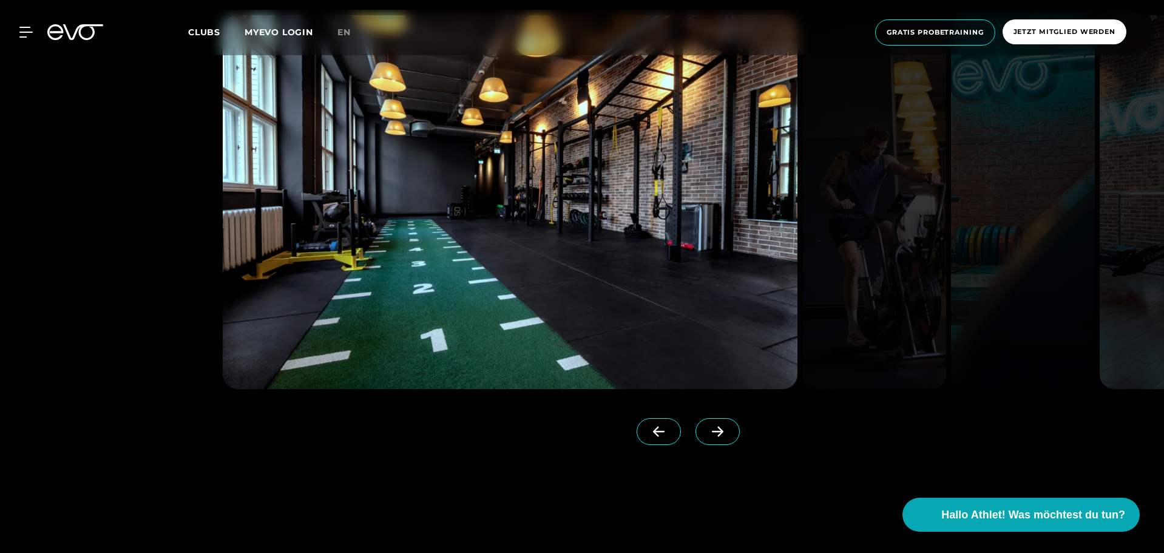
scroll to position [1246, 0]
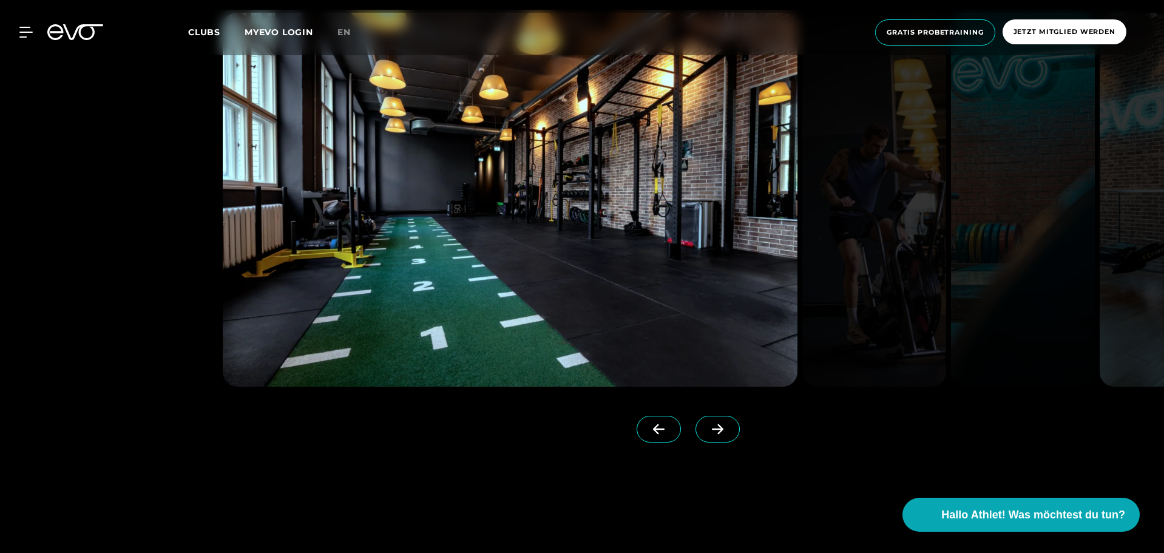
click at [707, 424] on icon at bounding box center [717, 428] width 21 height 11
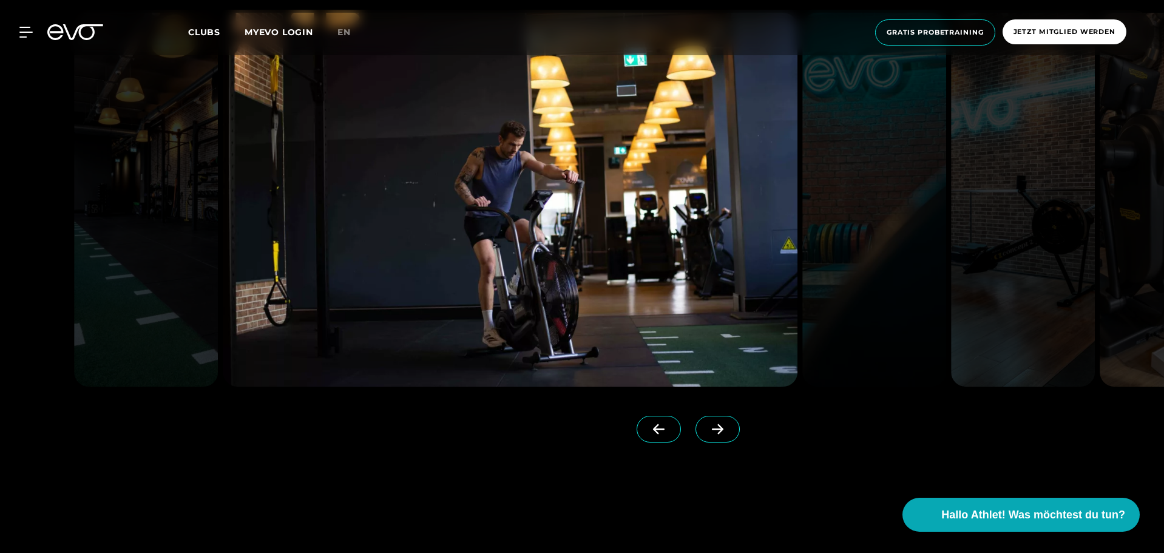
click at [707, 424] on icon at bounding box center [717, 428] width 21 height 11
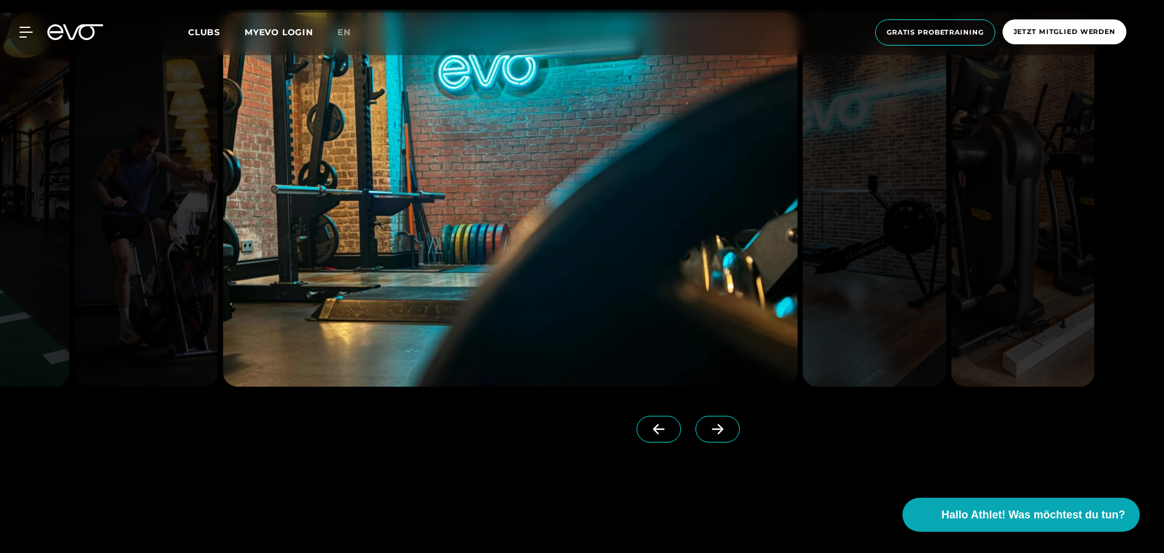
click at [707, 424] on icon at bounding box center [717, 428] width 21 height 11
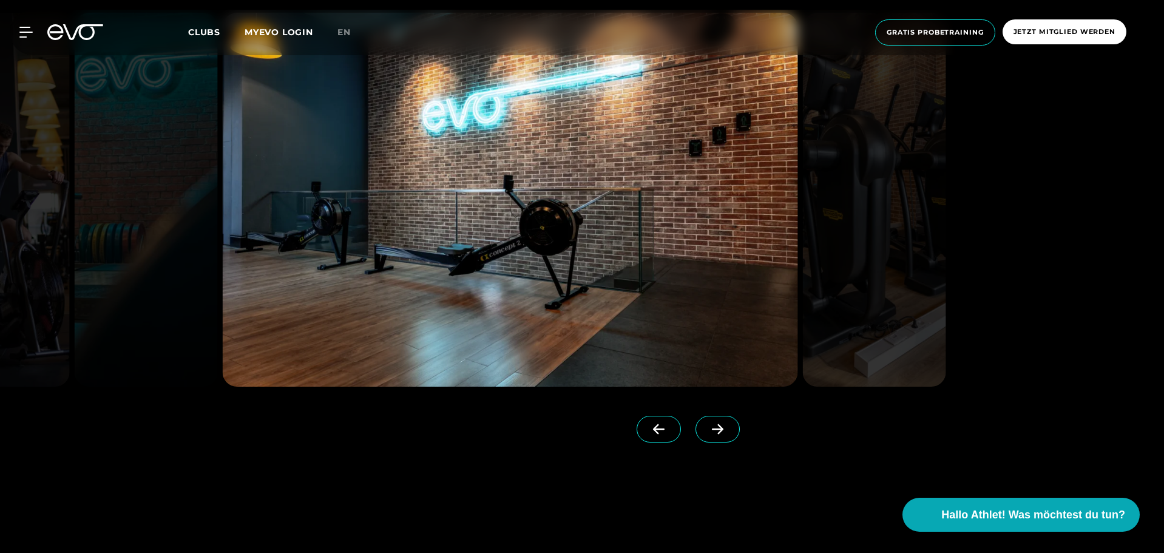
click at [707, 424] on icon at bounding box center [717, 428] width 21 height 11
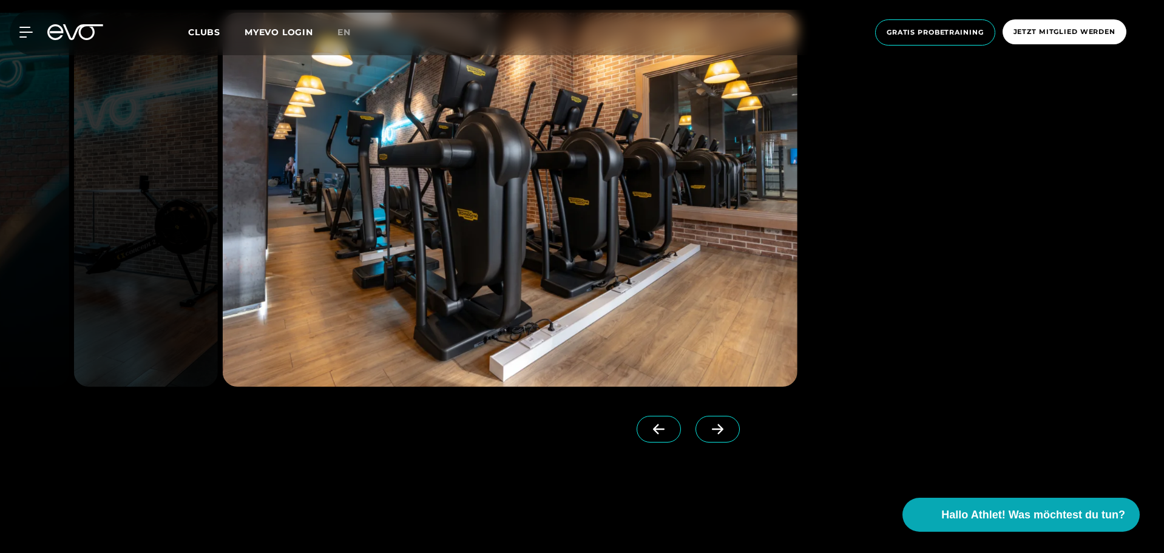
click at [707, 424] on icon at bounding box center [717, 428] width 21 height 11
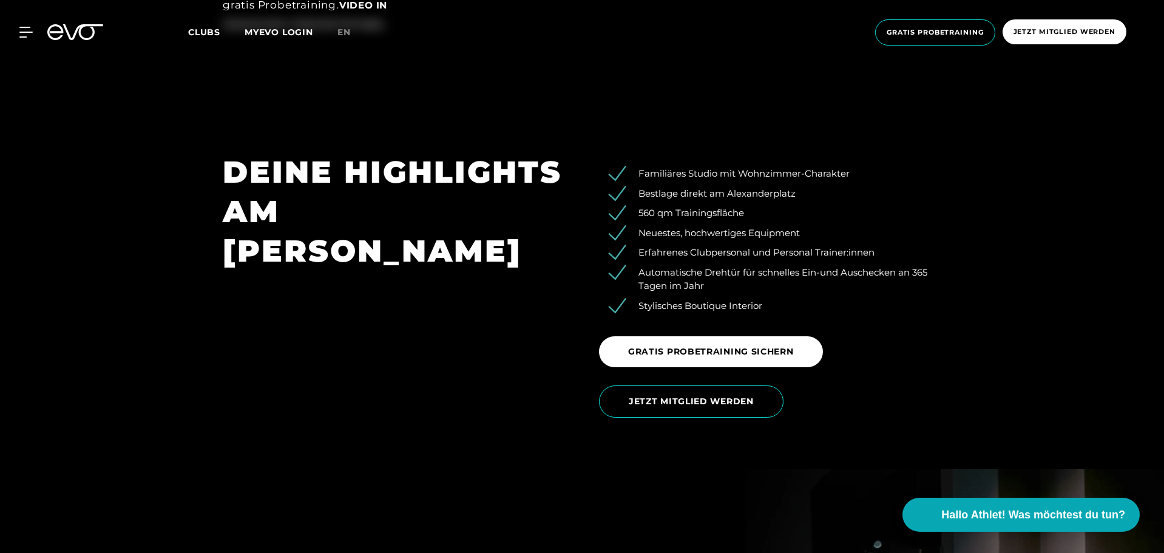
scroll to position [2007, 0]
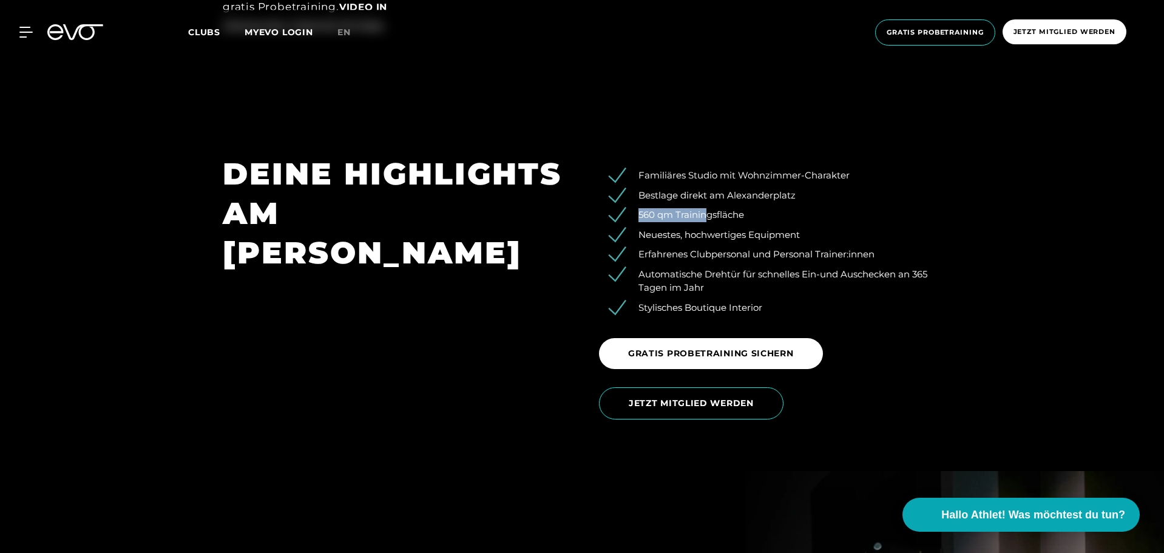
drag, startPoint x: 637, startPoint y: 217, endPoint x: 707, endPoint y: 214, distance: 70.4
click at [707, 214] on li "560 qm Trainingsfläche" at bounding box center [779, 215] width 324 height 14
click at [697, 214] on li "560 qm Trainingsfläche" at bounding box center [779, 215] width 324 height 14
click at [717, 290] on li "Automatische Drehtür für schnelles Ein-und Auschecken an 365 Tagen im Jahr" at bounding box center [779, 281] width 324 height 27
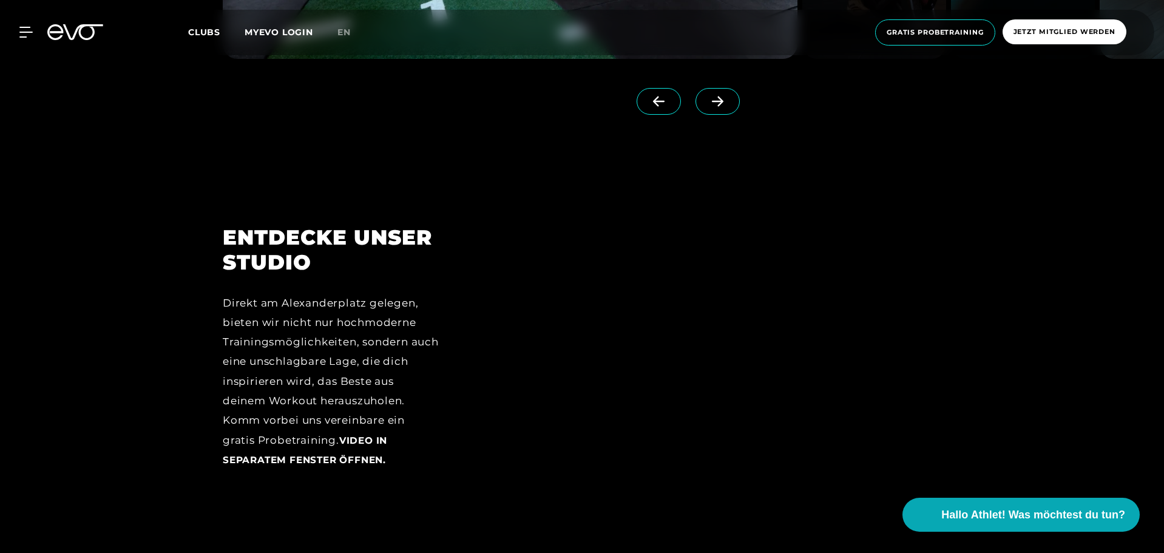
scroll to position [0, 0]
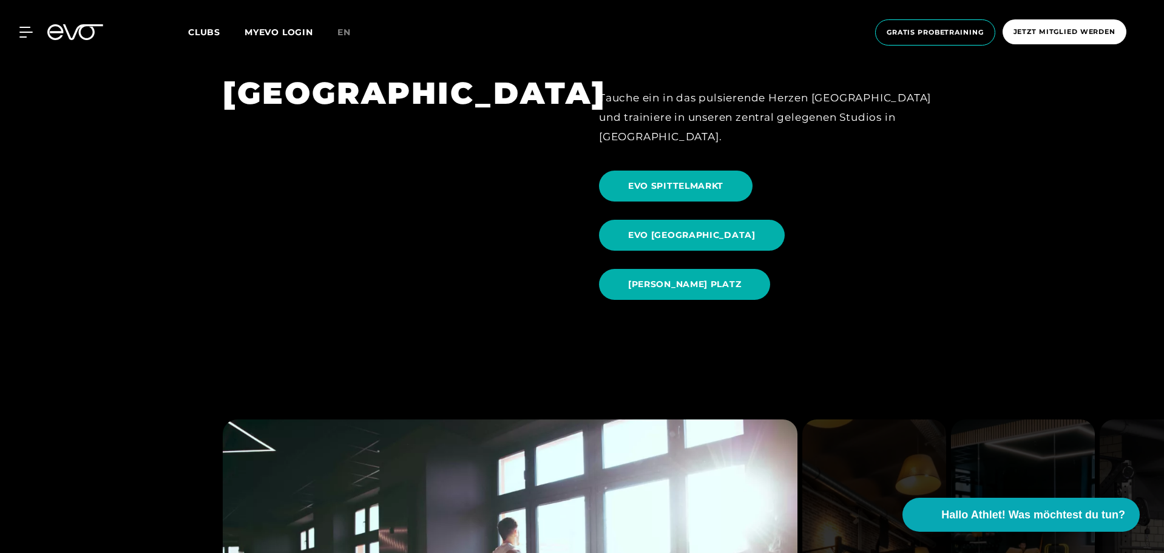
scroll to position [1361, 0]
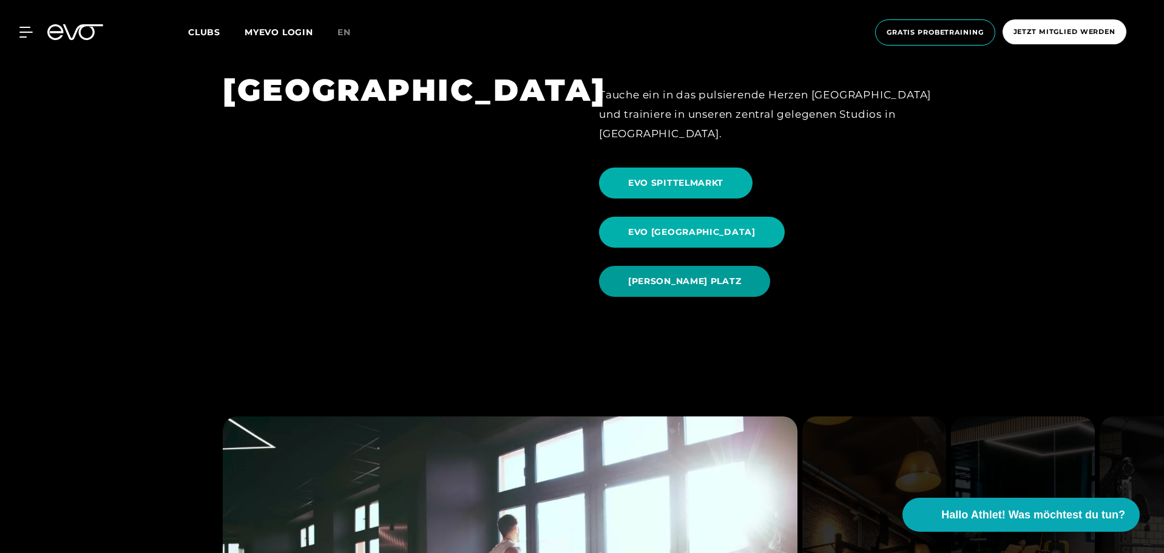
click at [770, 266] on span "[PERSON_NAME] PLATZ" at bounding box center [684, 281] width 171 height 31
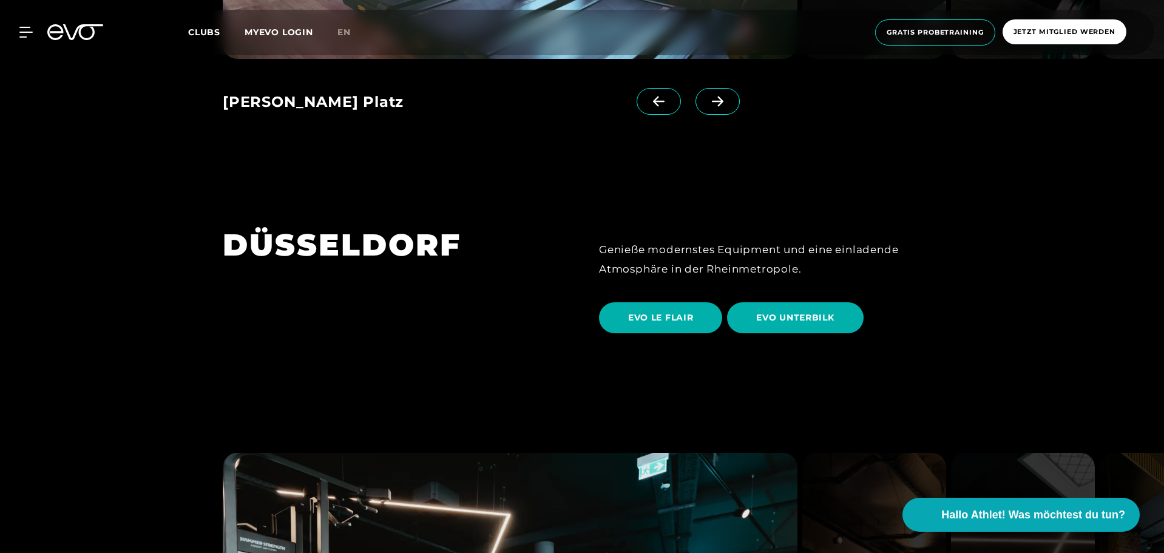
scroll to position [2088, 0]
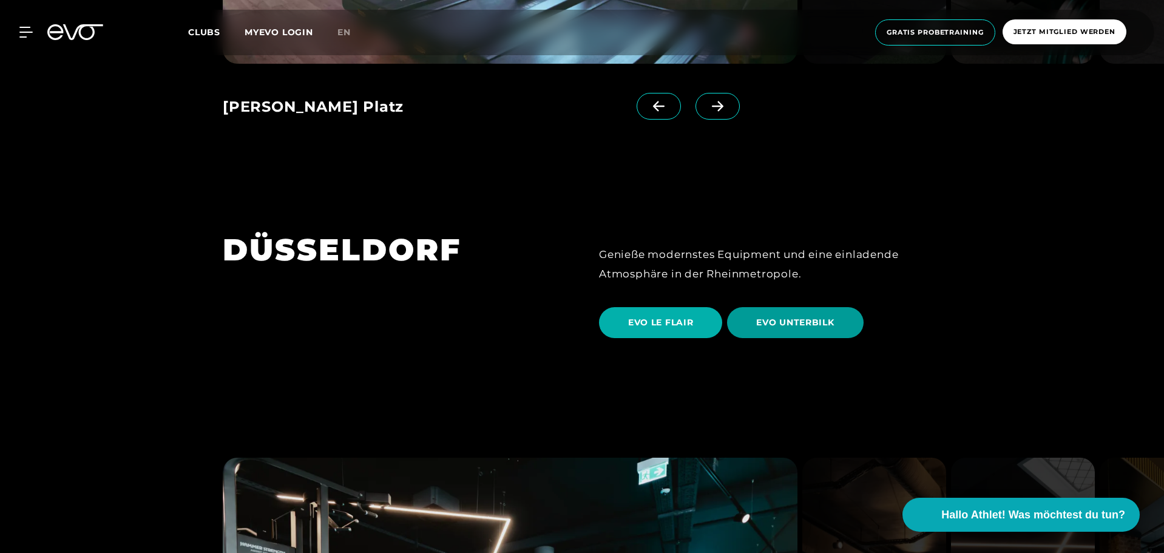
click at [808, 316] on span "EVO UNTERBILK" at bounding box center [795, 322] width 78 height 13
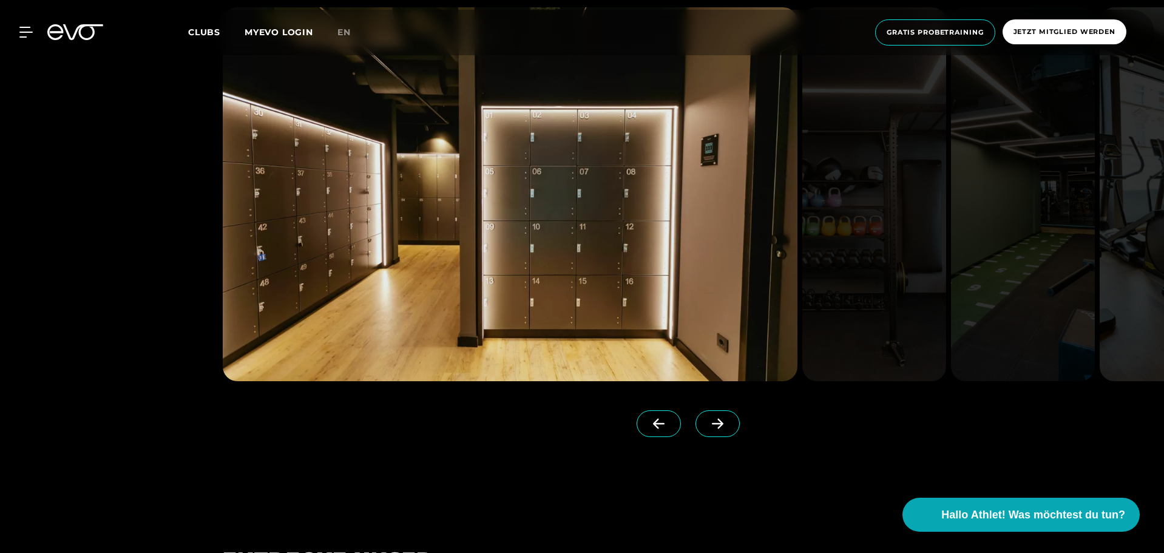
scroll to position [1255, 0]
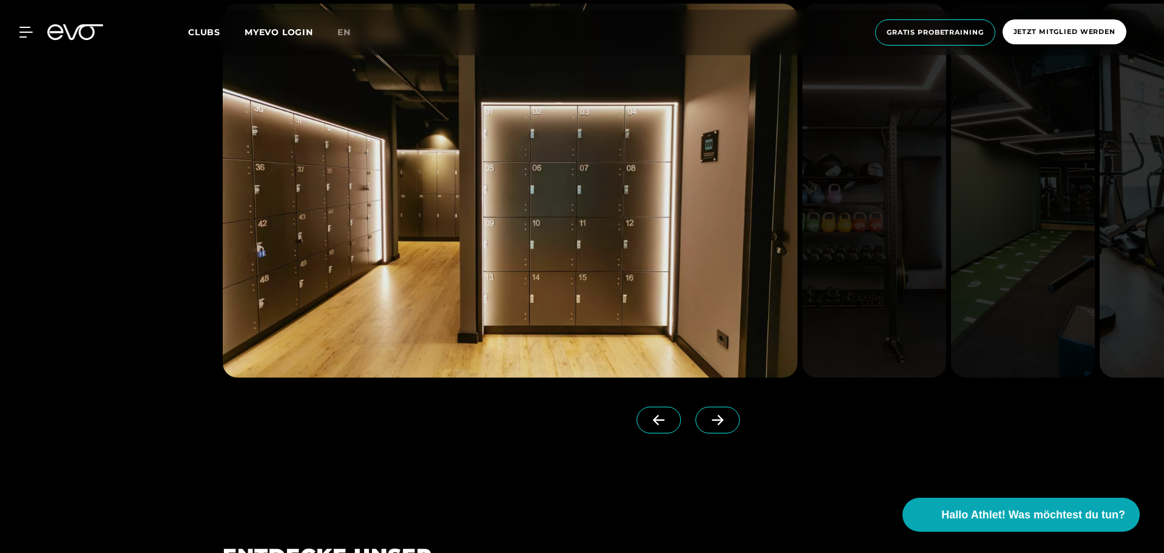
click at [707, 419] on icon at bounding box center [717, 419] width 21 height 11
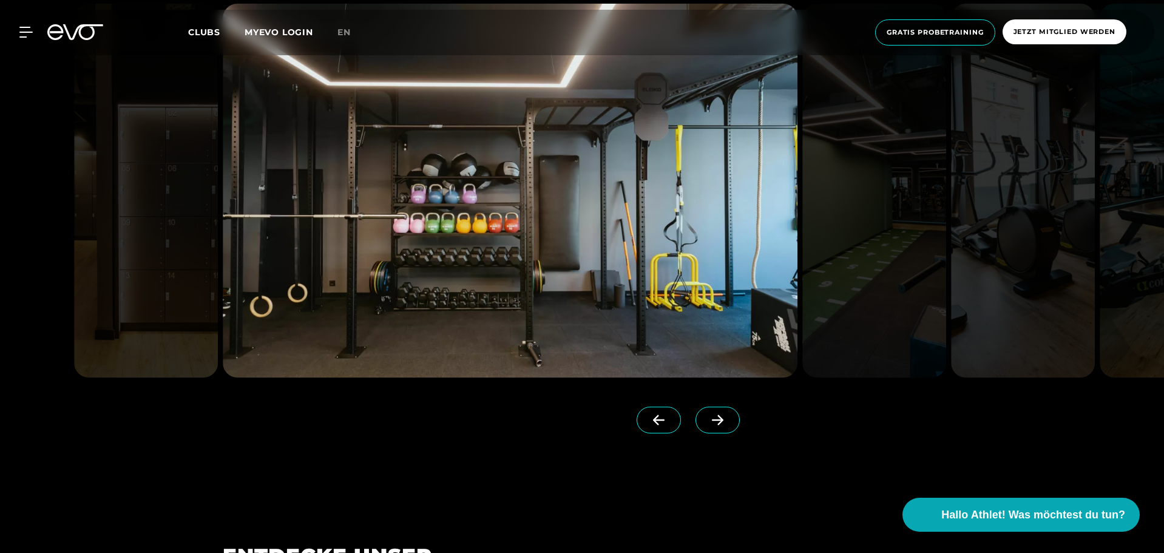
click at [707, 419] on icon at bounding box center [717, 419] width 21 height 11
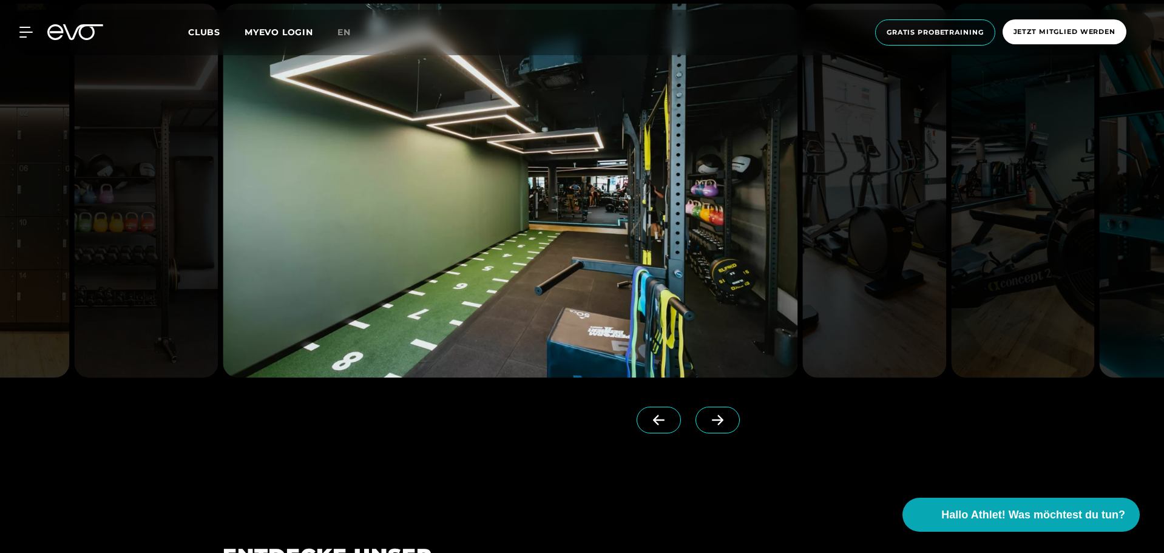
click at [707, 419] on icon at bounding box center [717, 419] width 21 height 11
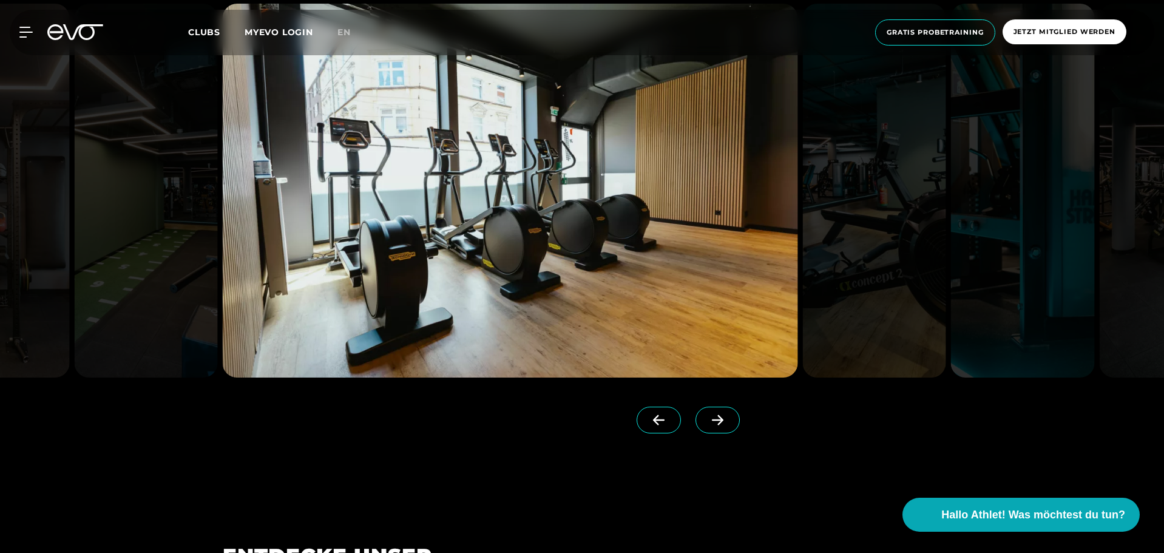
click at [712, 419] on icon at bounding box center [718, 420] width 12 height 10
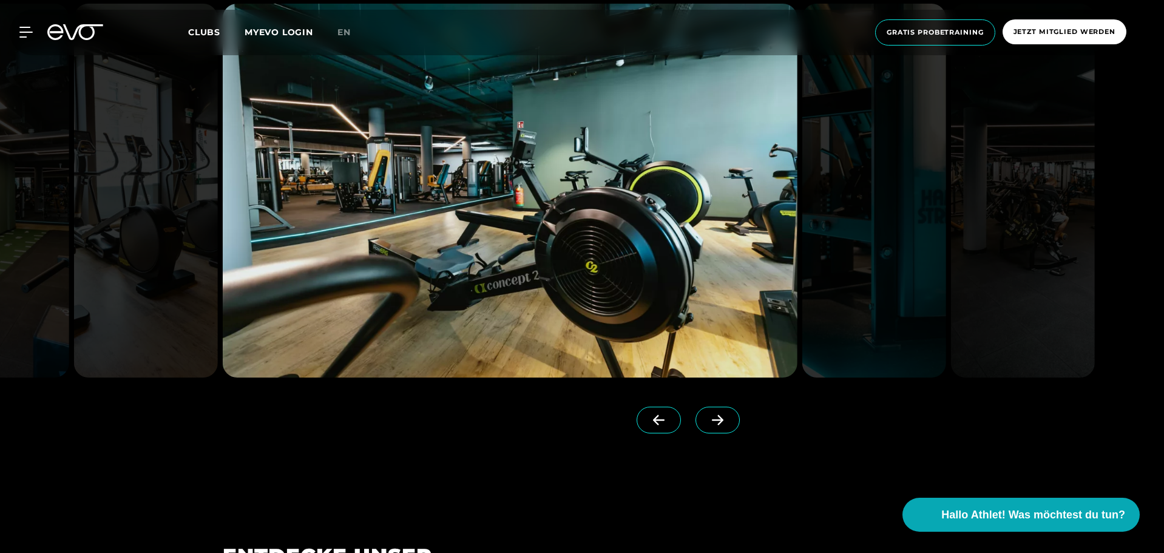
click at [712, 419] on icon at bounding box center [718, 420] width 12 height 10
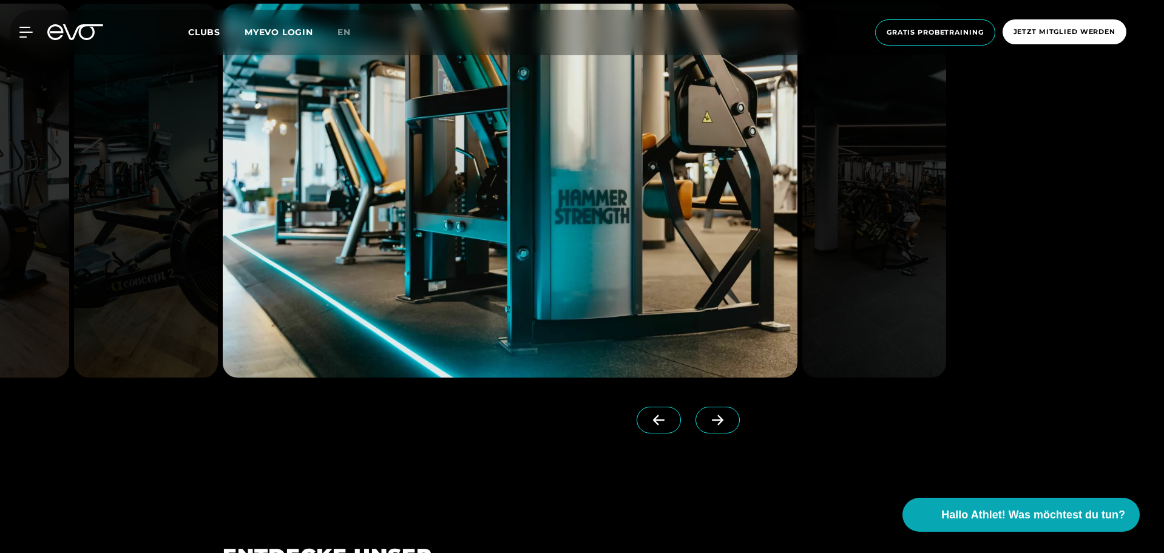
click at [712, 419] on icon at bounding box center [718, 420] width 12 height 10
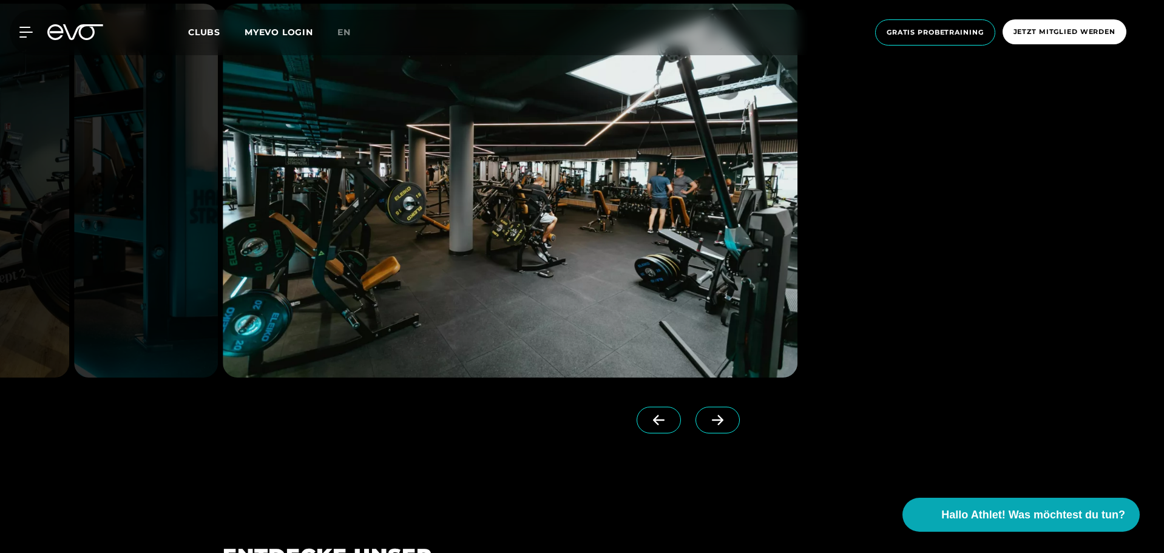
click at [712, 419] on icon at bounding box center [718, 420] width 12 height 10
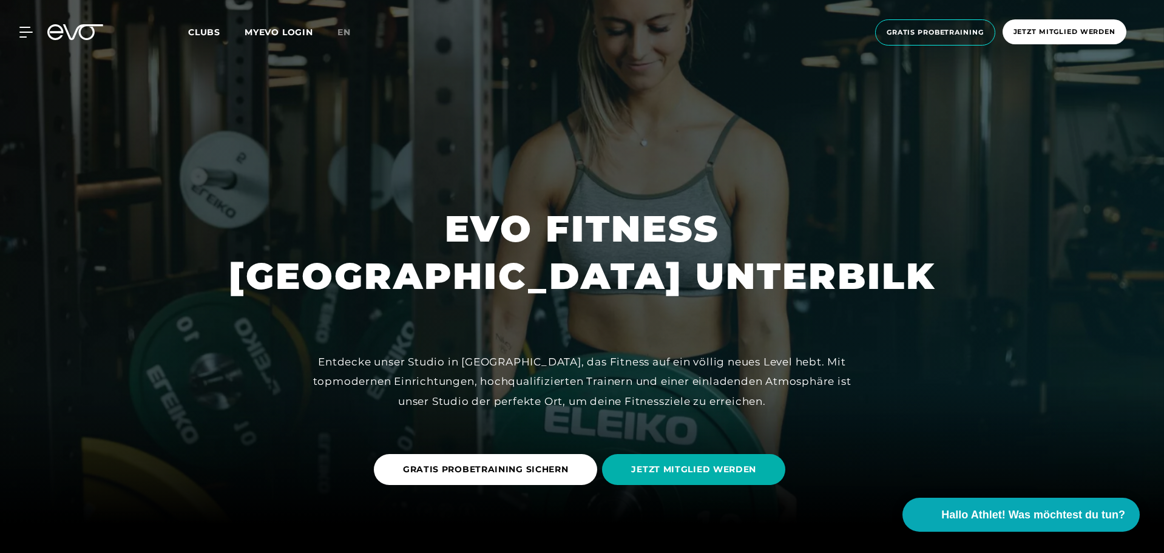
scroll to position [0, 0]
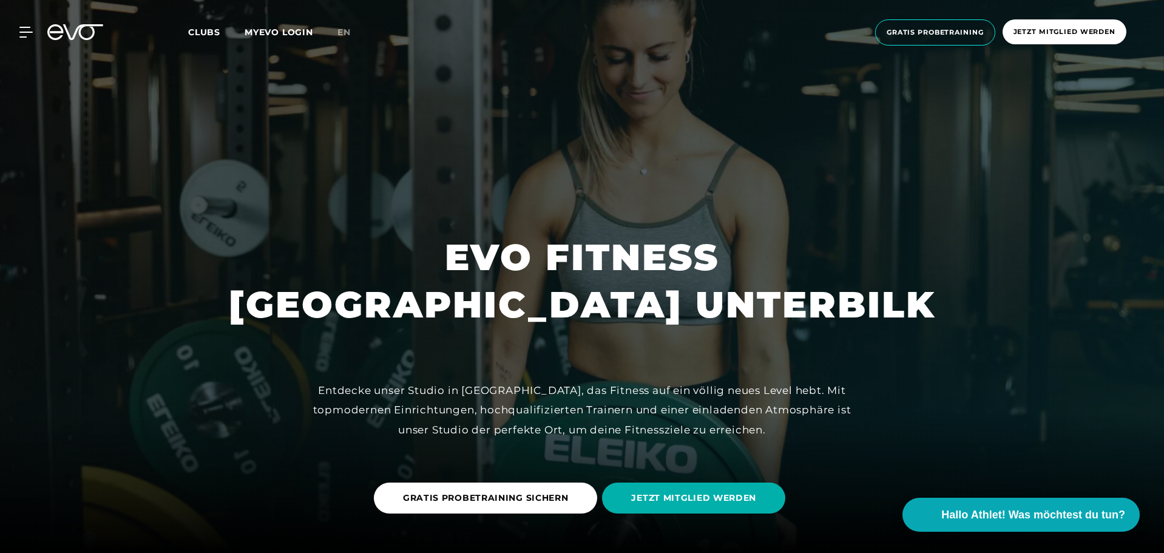
click at [203, 32] on span "Clubs" at bounding box center [204, 32] width 32 height 11
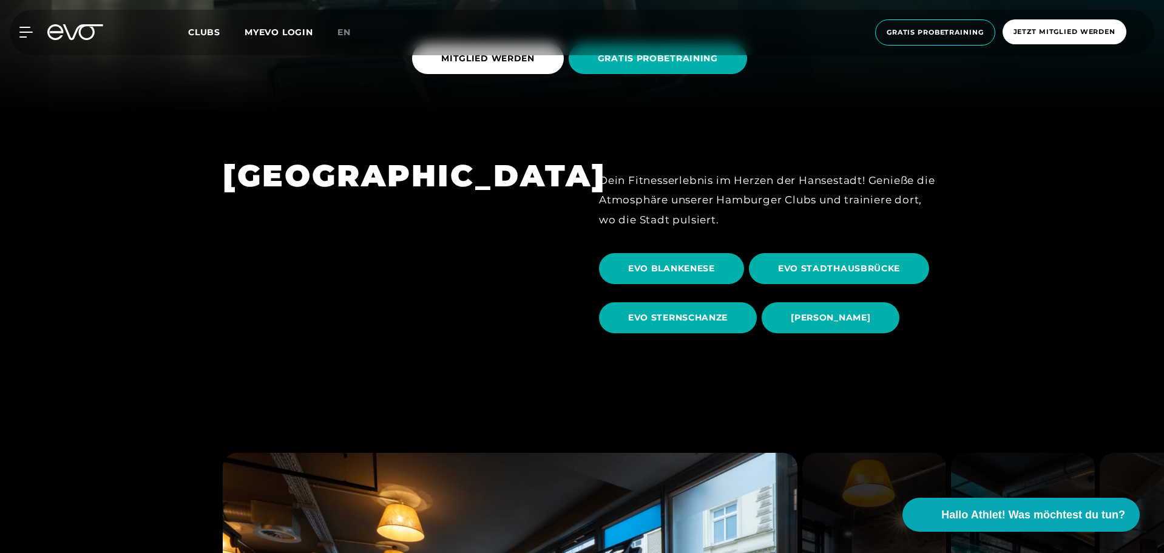
scroll to position [437, 0]
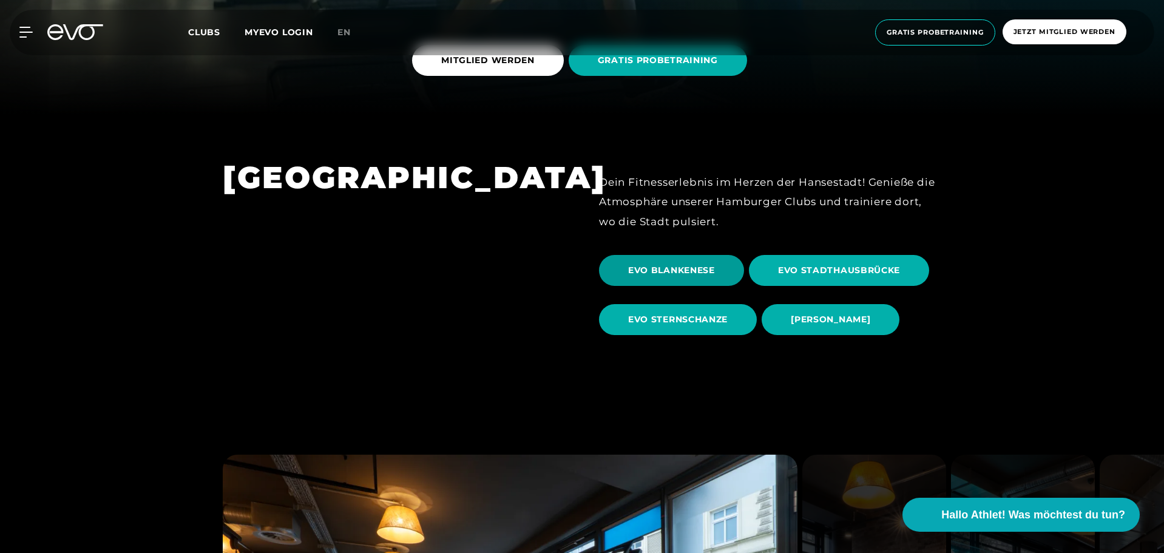
click at [680, 266] on span "EVO BLANKENESE" at bounding box center [671, 270] width 87 height 13
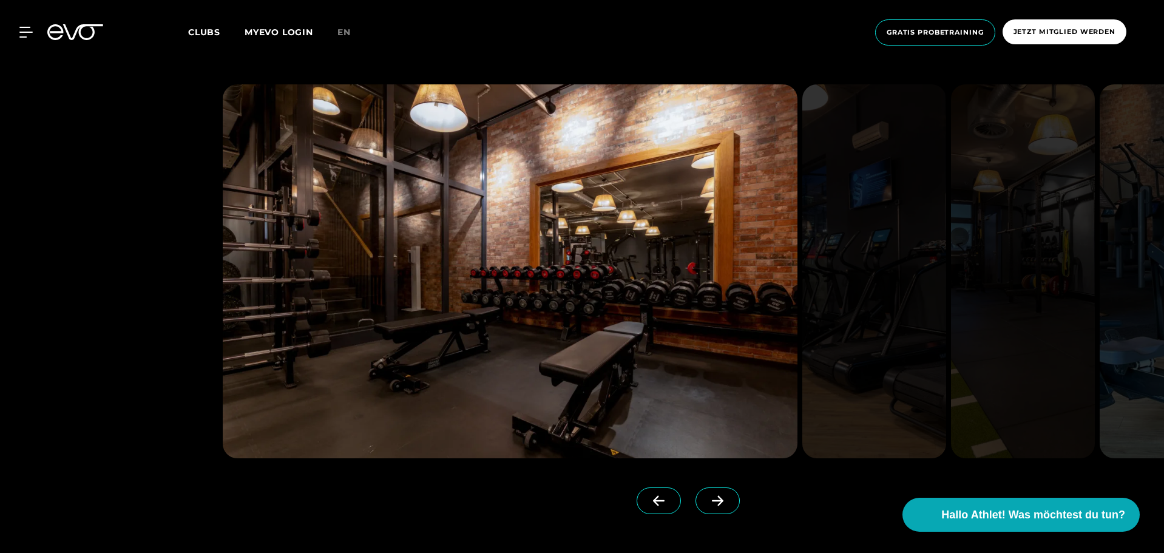
scroll to position [1175, 0]
click at [708, 508] on span at bounding box center [717, 500] width 44 height 27
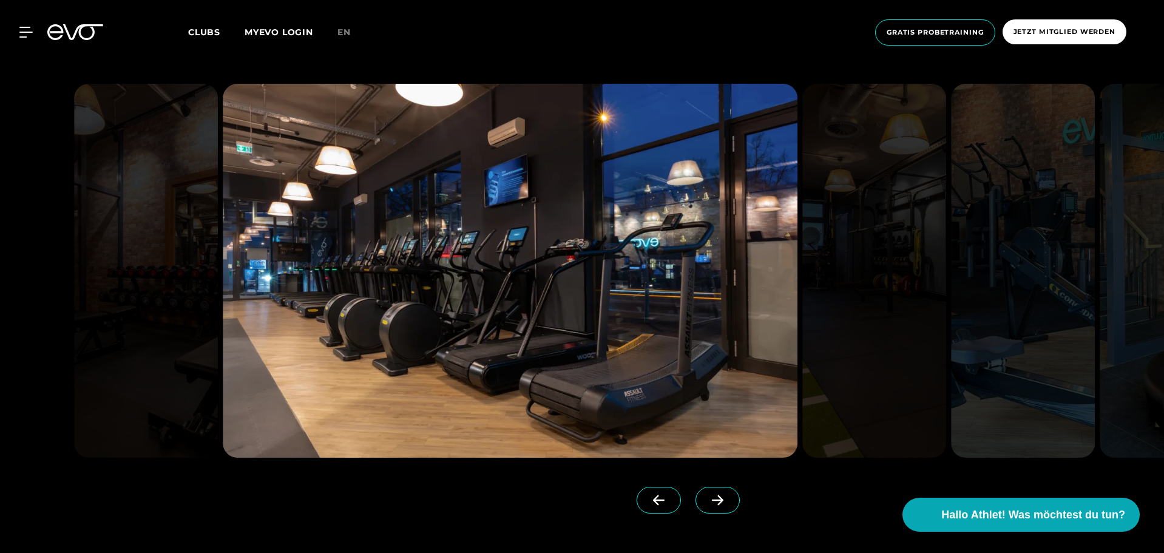
click at [700, 506] on span at bounding box center [717, 500] width 44 height 27
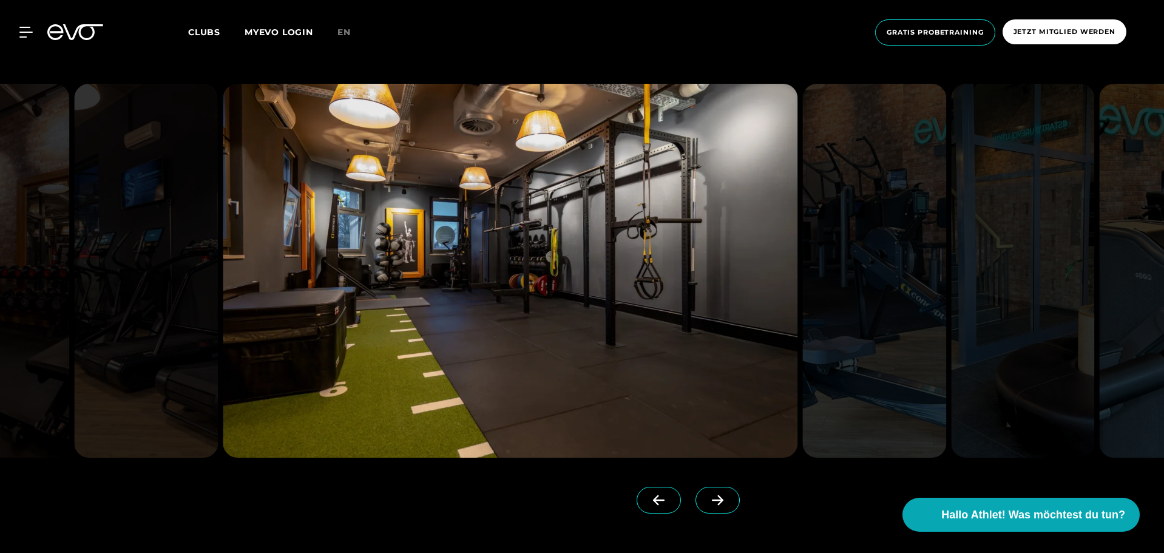
click at [700, 506] on span at bounding box center [717, 500] width 44 height 27
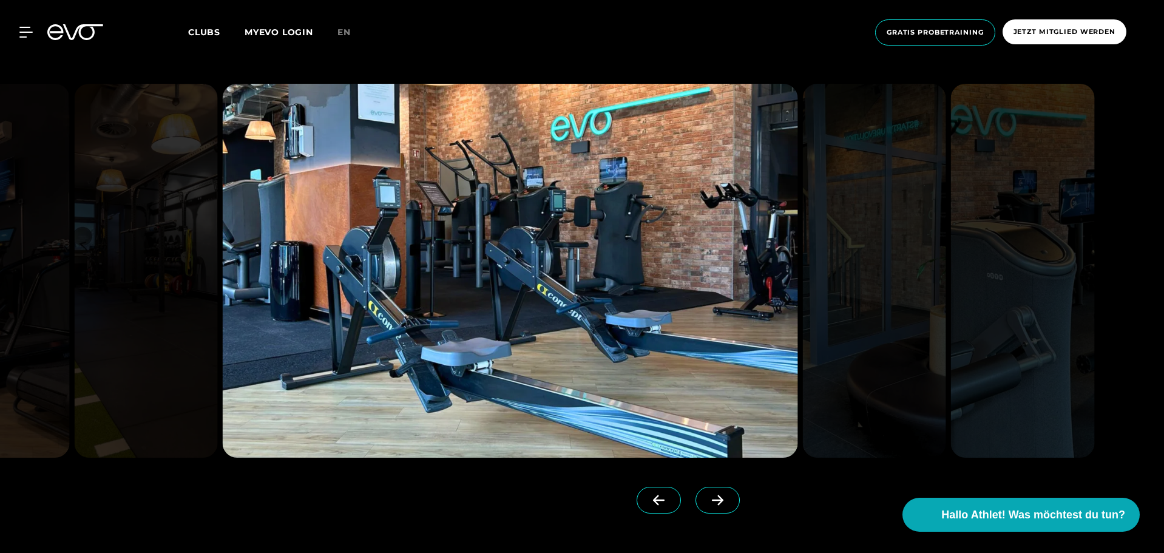
click at [700, 506] on span at bounding box center [717, 500] width 44 height 27
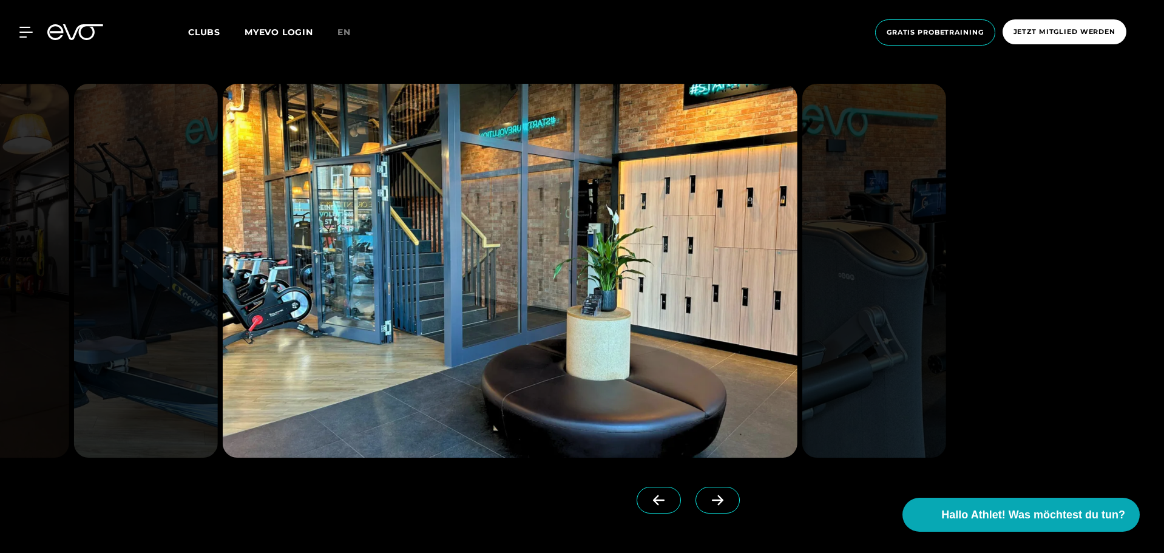
click at [700, 506] on span at bounding box center [717, 500] width 44 height 27
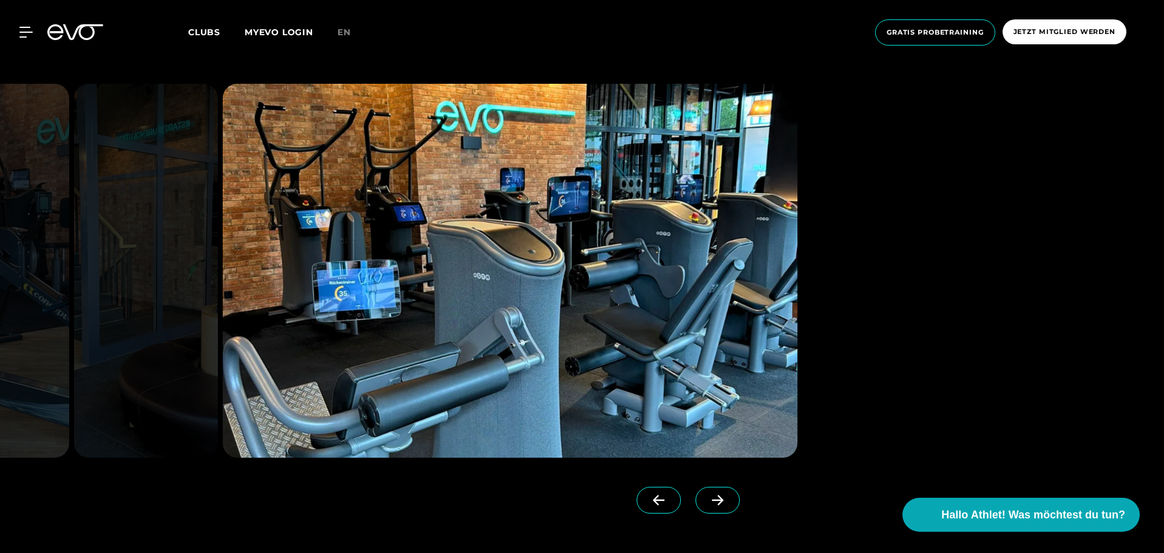
click at [700, 506] on span at bounding box center [717, 500] width 44 height 27
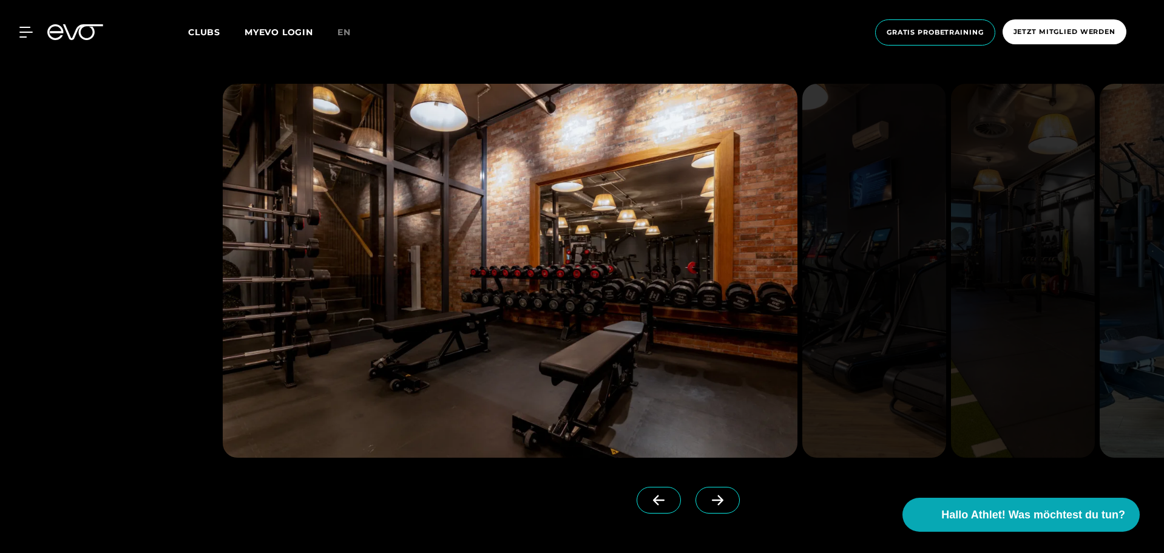
click at [208, 25] on div "Clubs MYEVO LOGIN" at bounding box center [262, 32] width 149 height 14
click at [206, 35] on span "Clubs" at bounding box center [204, 32] width 32 height 11
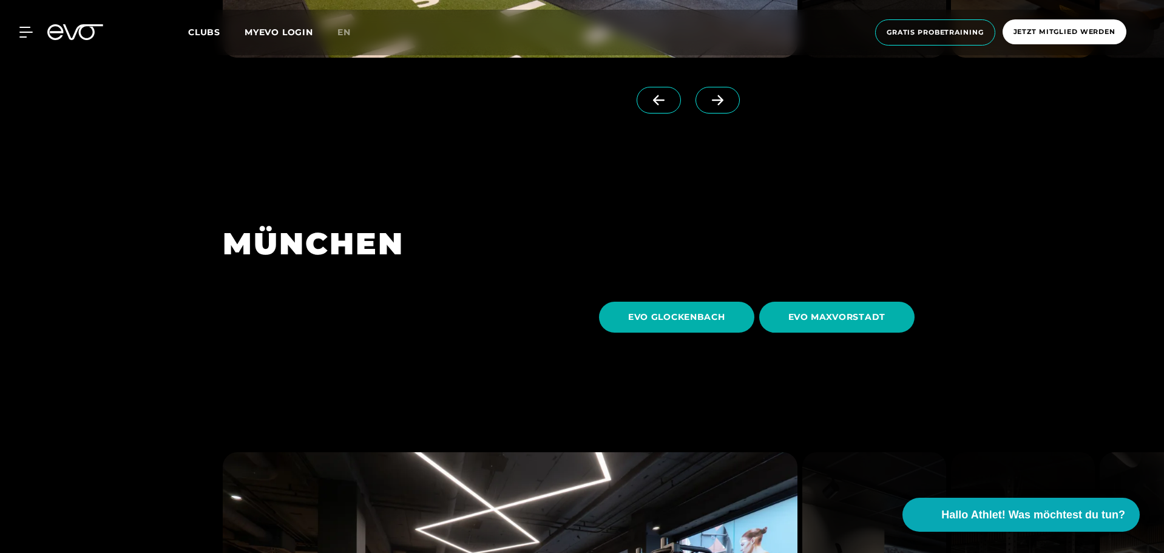
scroll to position [3651, 0]
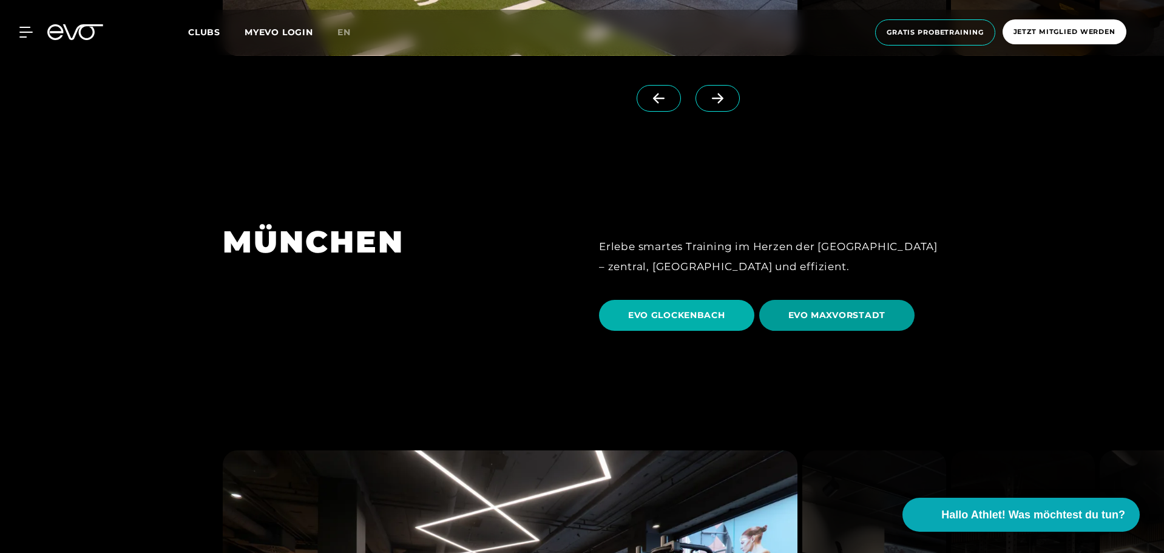
click at [846, 309] on span "EVO MAXVORSTADT" at bounding box center [837, 315] width 98 height 13
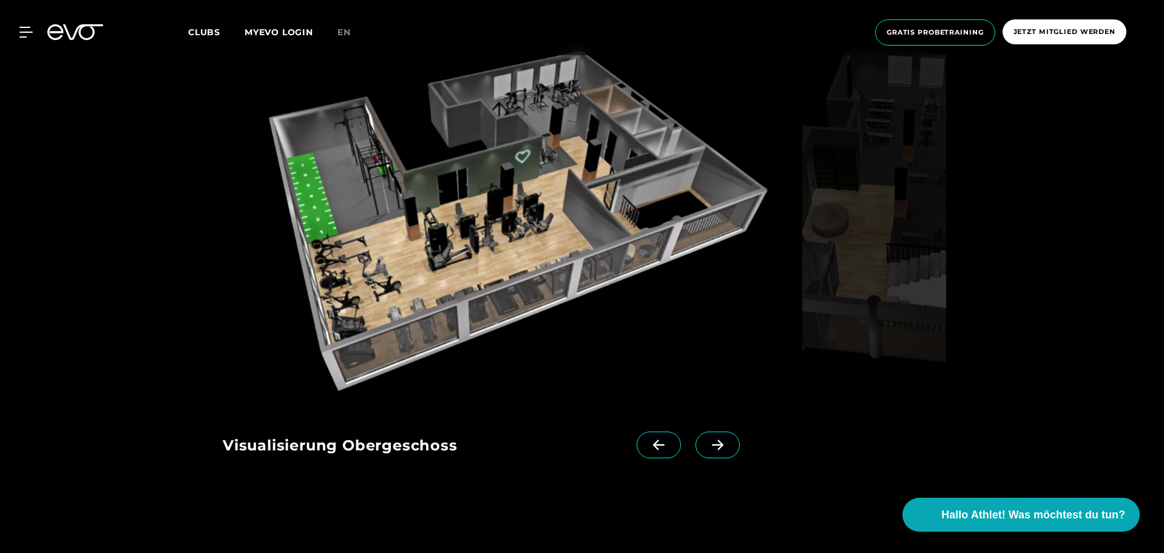
scroll to position [1236, 0]
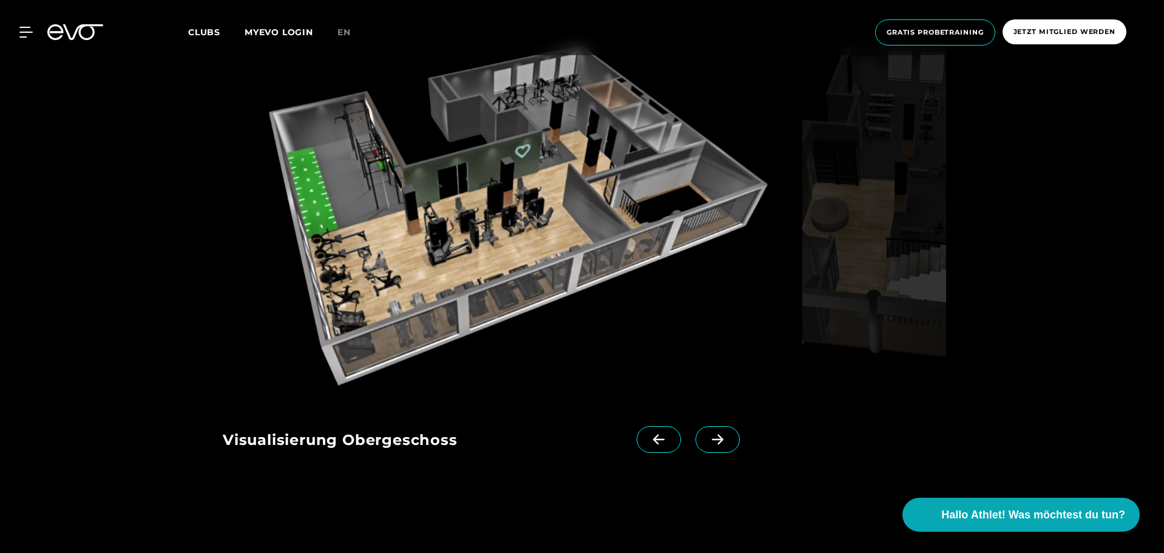
click at [487, 280] on img at bounding box center [510, 210] width 575 height 374
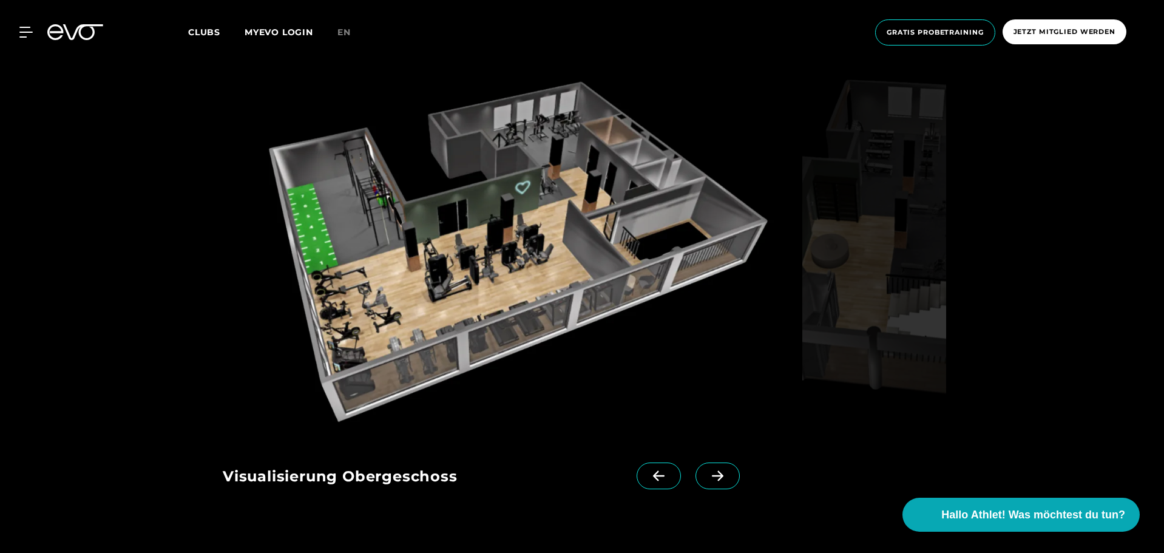
scroll to position [1200, 0]
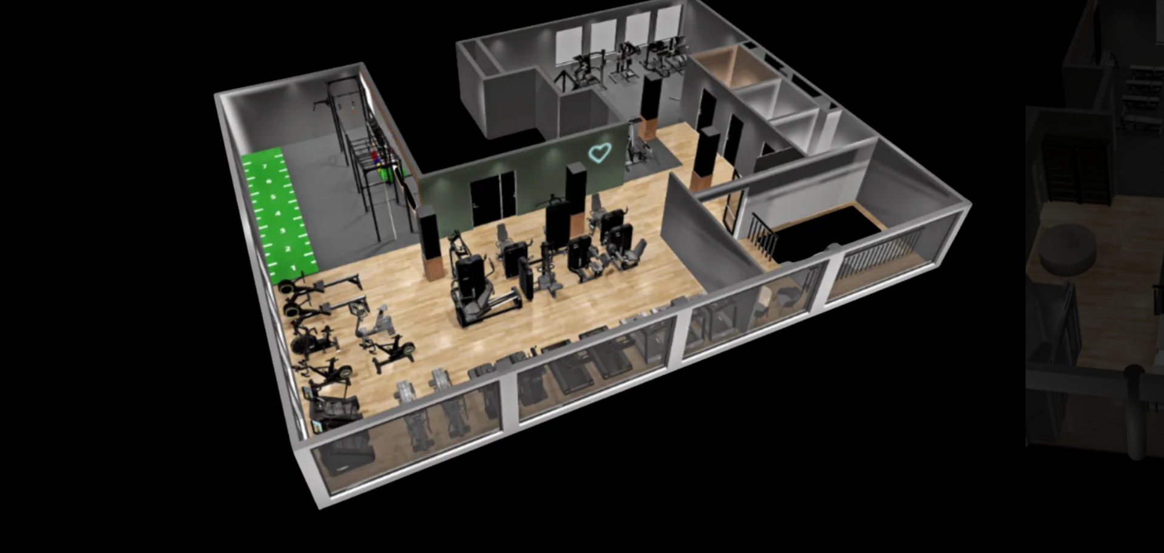
click at [817, 220] on img at bounding box center [874, 246] width 144 height 374
click at [866, 265] on img at bounding box center [874, 246] width 144 height 374
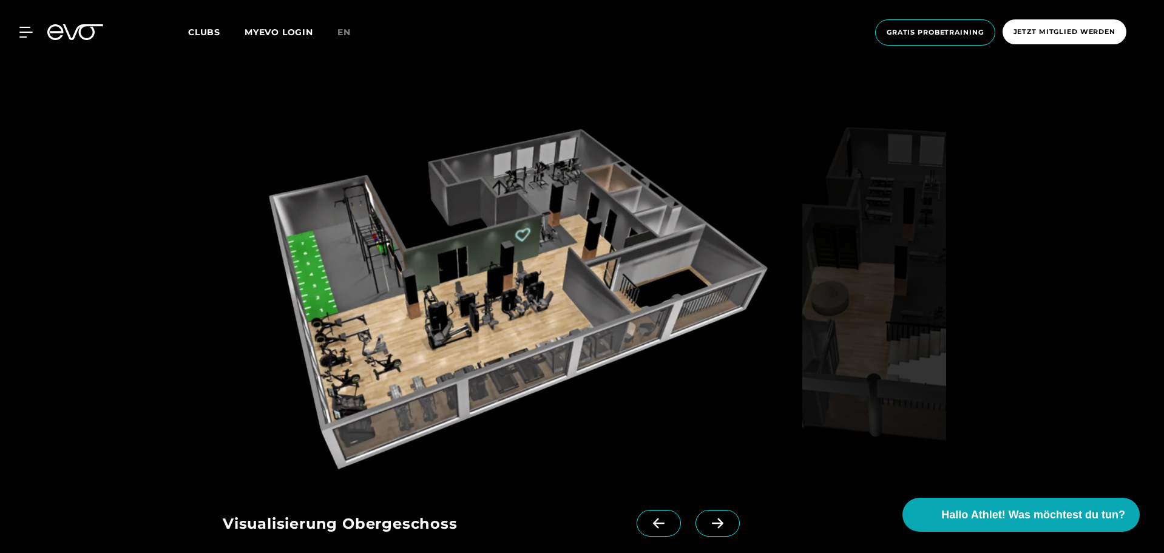
scroll to position [1192, 0]
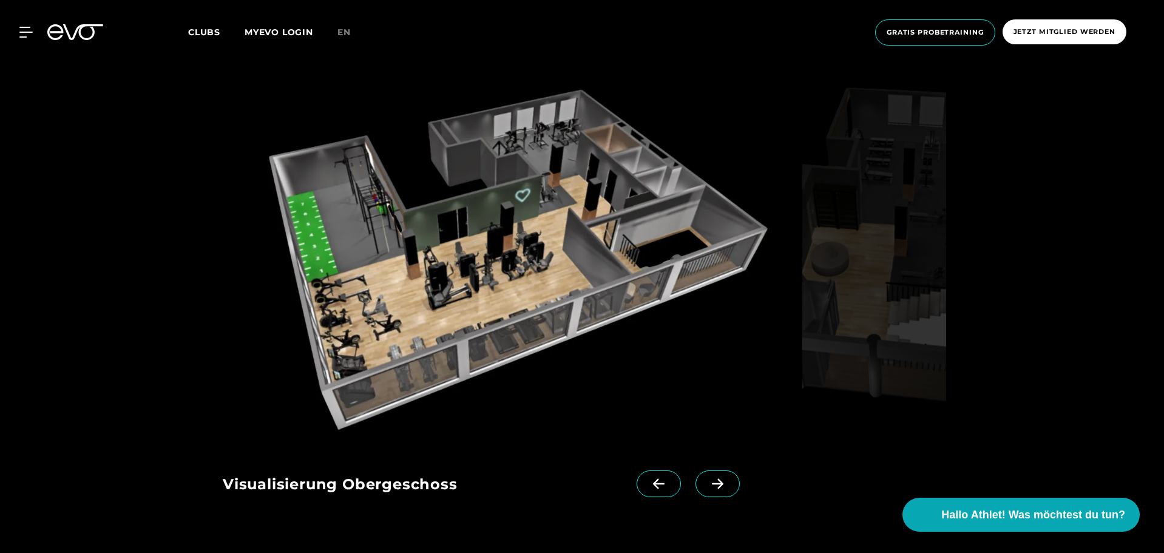
click at [707, 485] on icon at bounding box center [717, 483] width 21 height 11
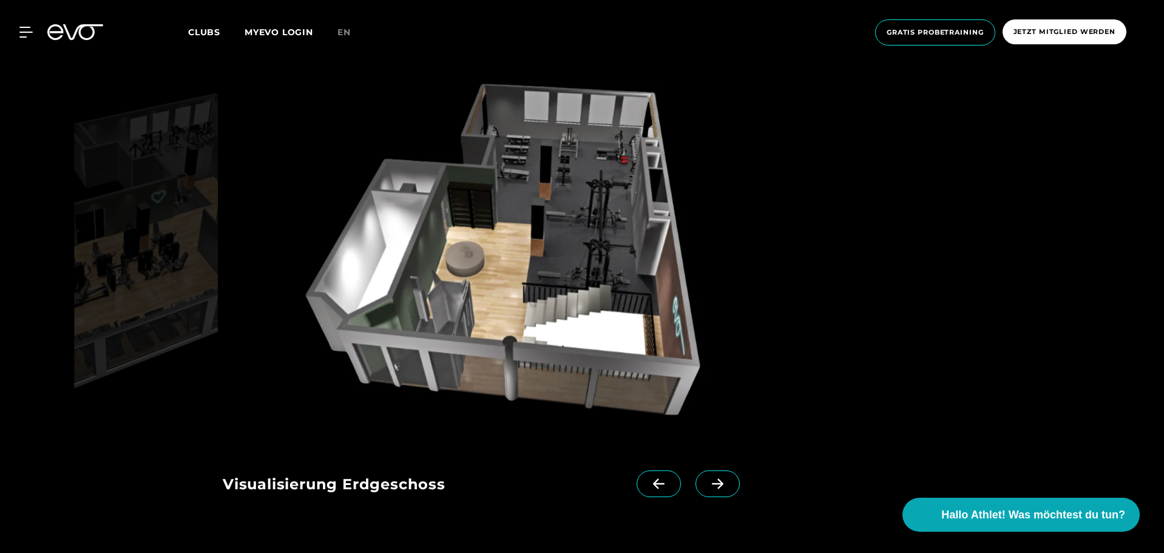
click at [648, 481] on icon at bounding box center [658, 483] width 21 height 11
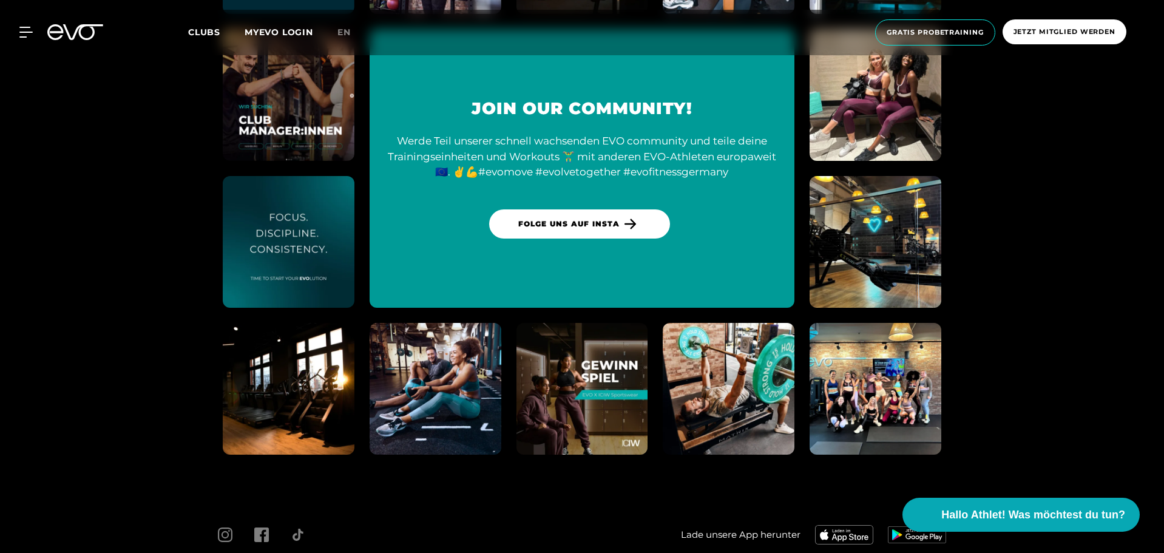
scroll to position [0, 0]
